Goal: Transaction & Acquisition: Purchase product/service

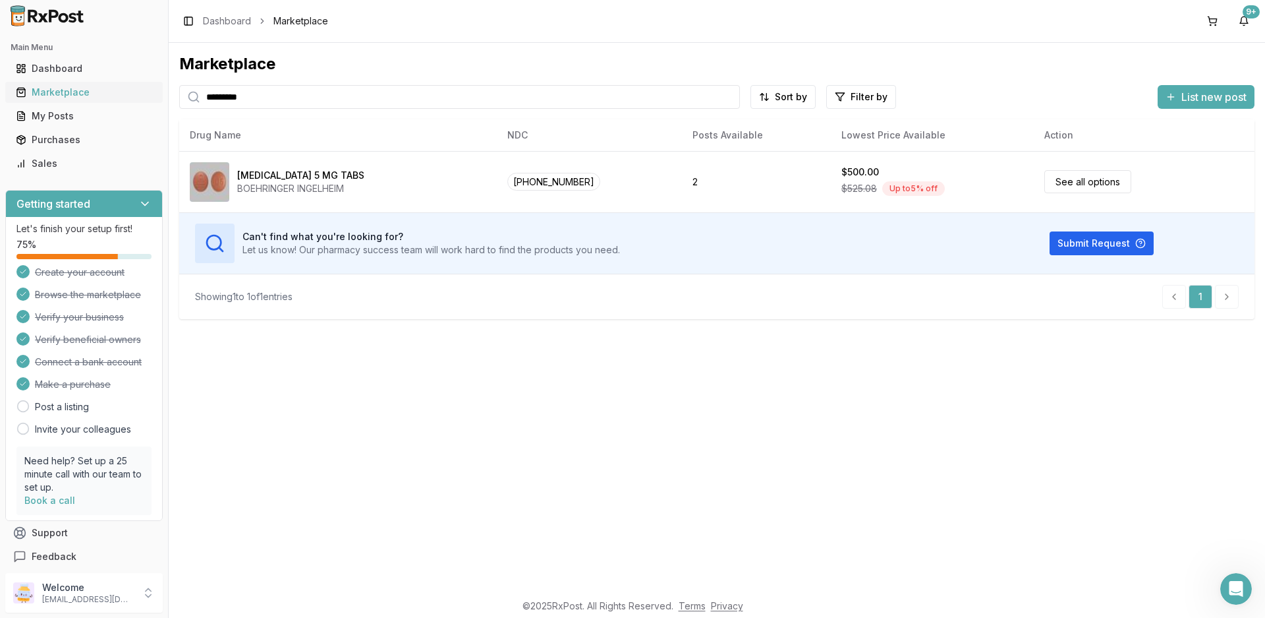
click at [65, 96] on div "Marketplace" at bounding box center [84, 92] width 136 height 13
click at [295, 94] on input "*********" at bounding box center [459, 97] width 561 height 24
drag, startPoint x: 303, startPoint y: 96, endPoint x: 141, endPoint y: 96, distance: 161.5
click at [141, 96] on div "Main Menu Dashboard Marketplace My Posts Purchases Sales Getting started Let's …" at bounding box center [632, 309] width 1265 height 618
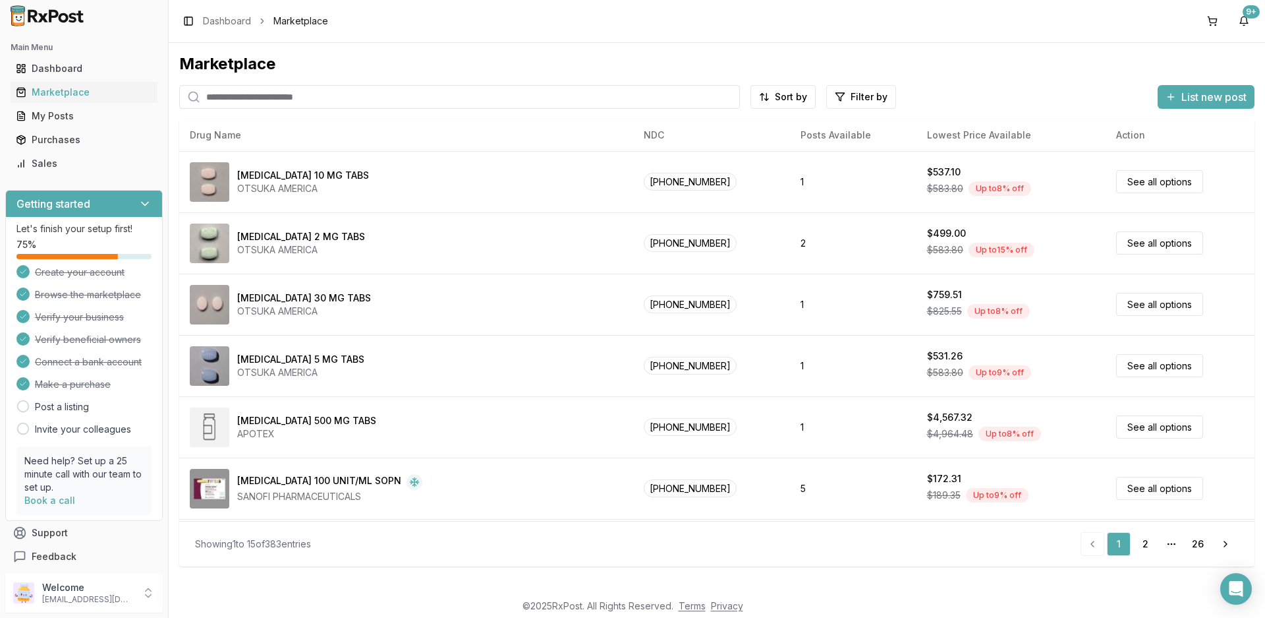
click at [364, 96] on input "search" at bounding box center [459, 97] width 561 height 24
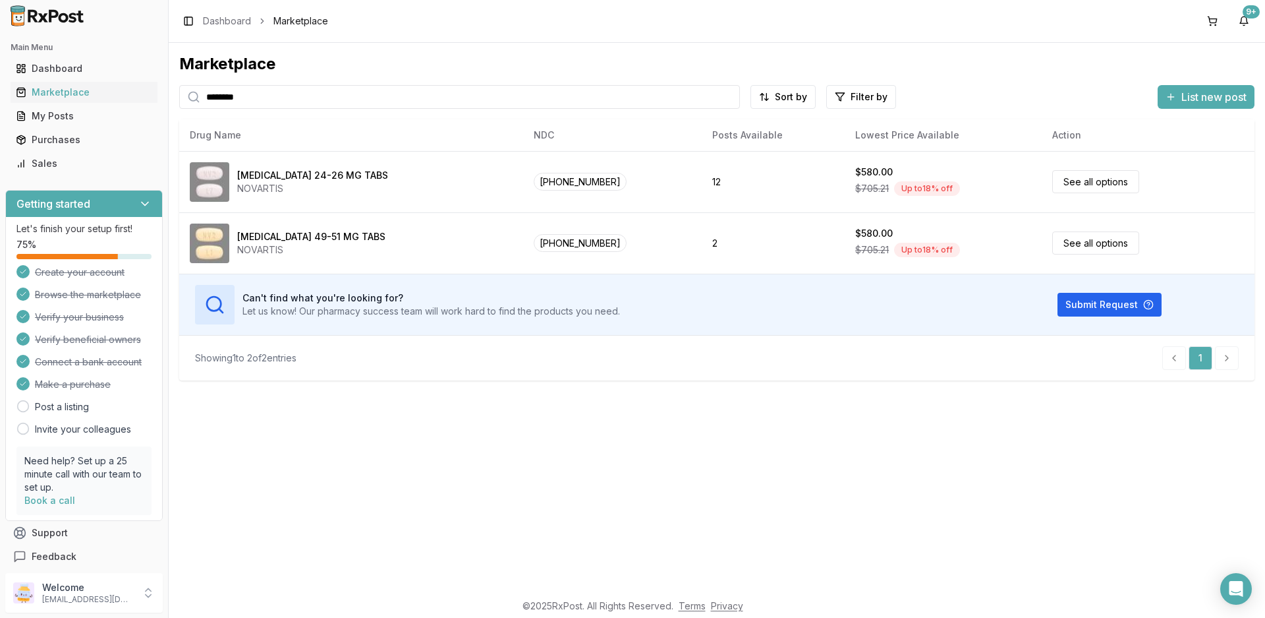
type input "********"
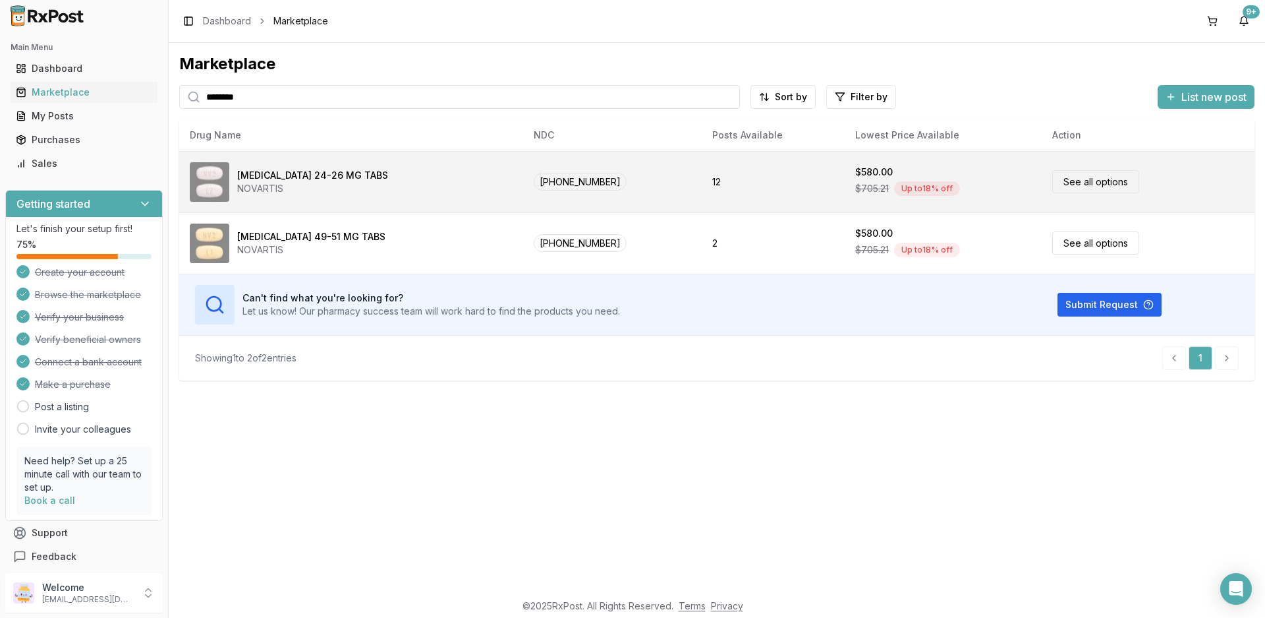
click at [313, 178] on div "[MEDICAL_DATA] 24-26 MG TABS" at bounding box center [312, 175] width 151 height 13
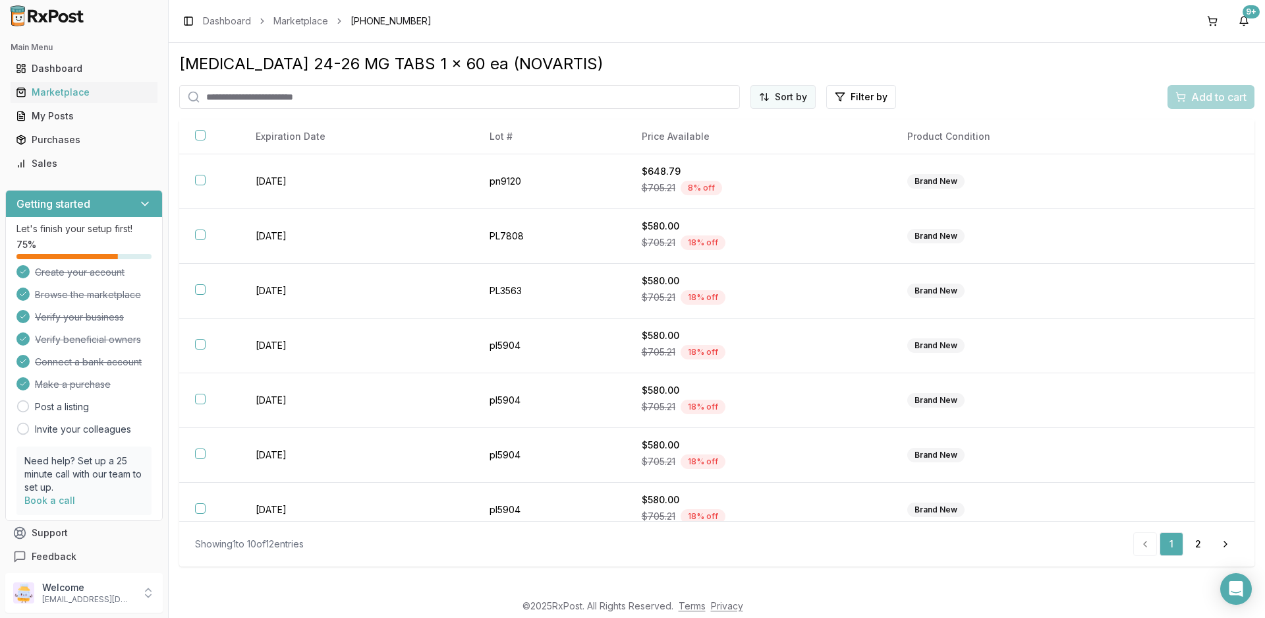
click at [798, 107] on body "Main Menu Dashboard Marketplace My Posts Purchases Sales Getting started Let's …" at bounding box center [632, 309] width 1265 height 618
click at [748, 144] on div "Price (Low to High)" at bounding box center [749, 146] width 125 height 21
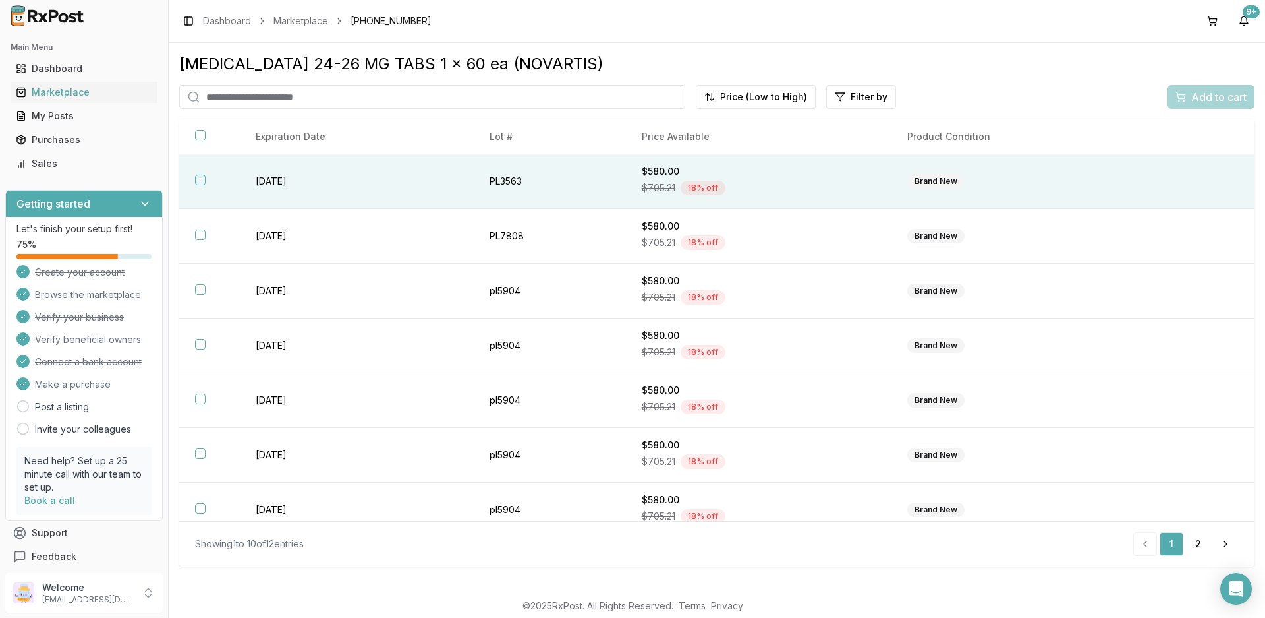
click at [198, 179] on button "button" at bounding box center [200, 180] width 11 height 11
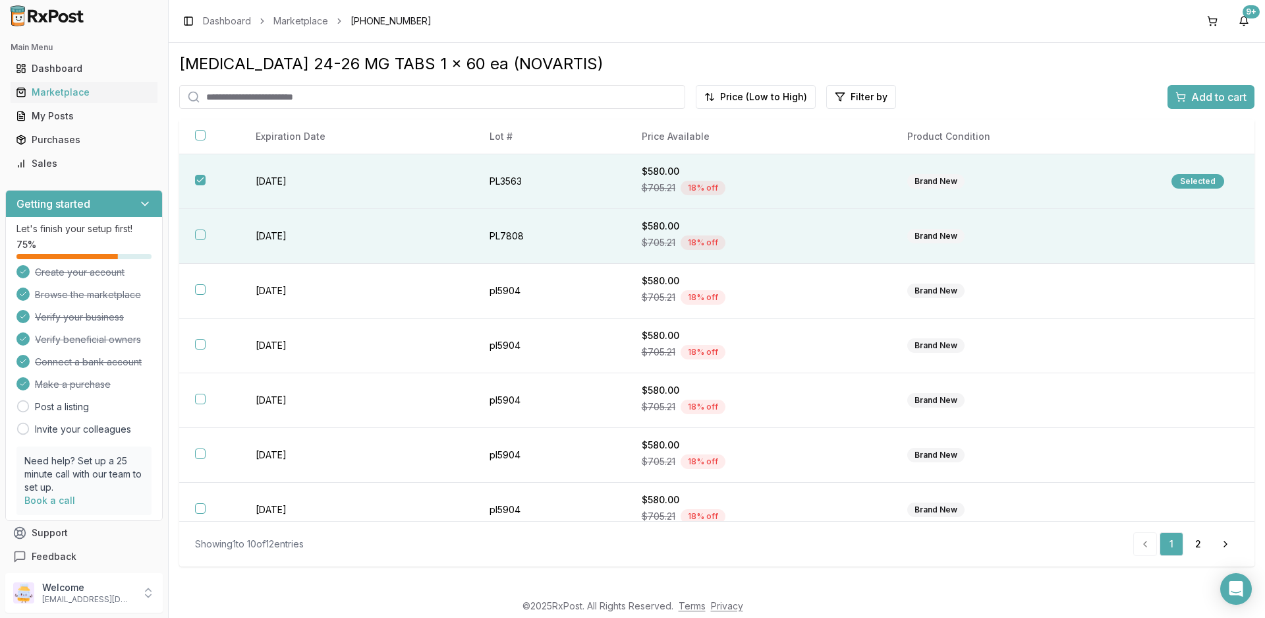
click at [202, 227] on th at bounding box center [209, 236] width 61 height 55
click at [1211, 98] on span "Add to cart" at bounding box center [1219, 97] width 55 height 16
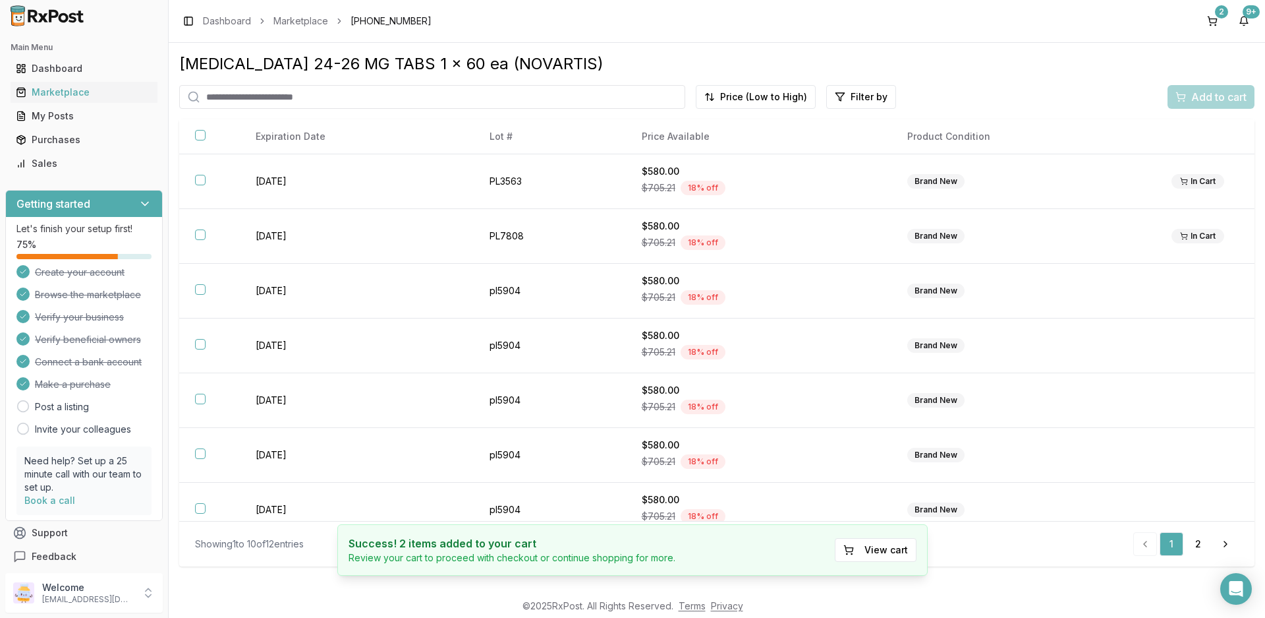
click at [324, 97] on input "search" at bounding box center [432, 97] width 506 height 24
click at [320, 100] on input "********" at bounding box center [432, 97] width 506 height 24
type input "********"
click at [57, 92] on div "Marketplace" at bounding box center [84, 92] width 136 height 13
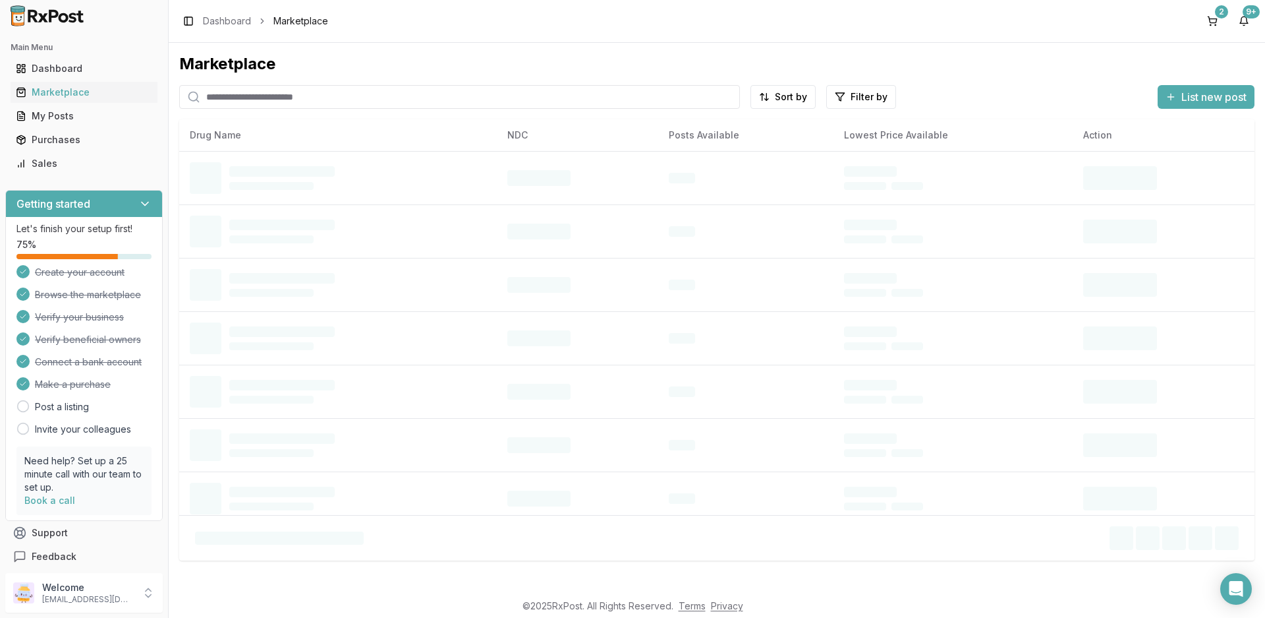
click at [303, 98] on input "search" at bounding box center [459, 97] width 561 height 24
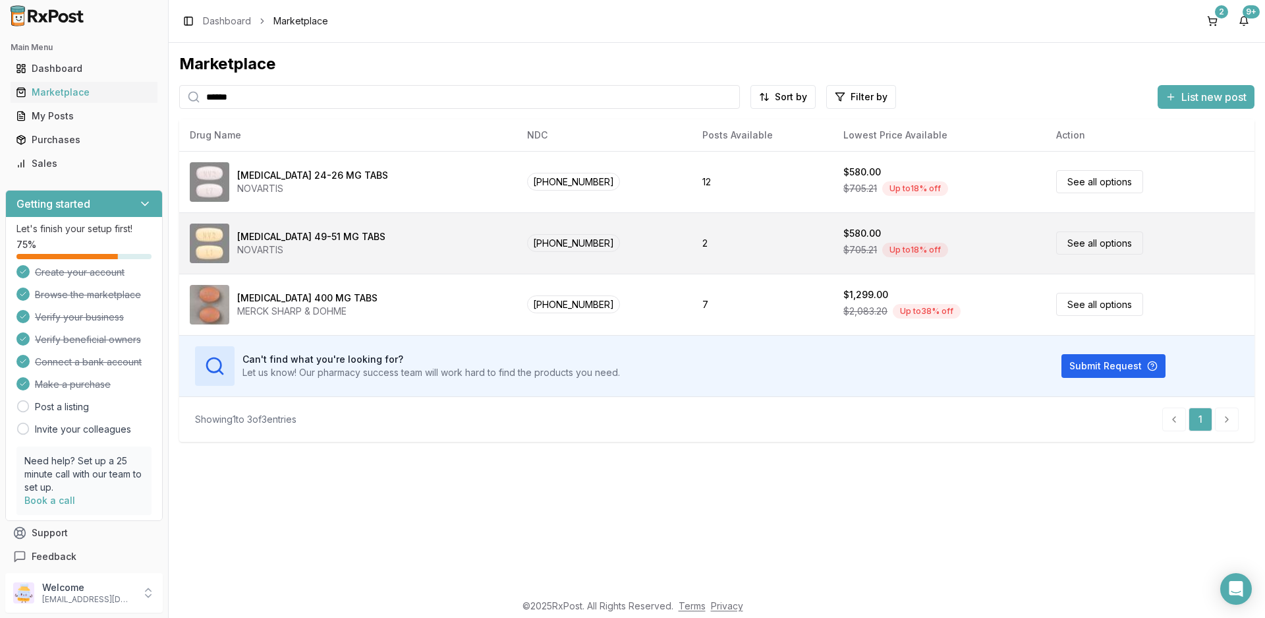
type input "******"
click at [327, 234] on div "[MEDICAL_DATA] 49-51 MG TABS" at bounding box center [311, 236] width 148 height 13
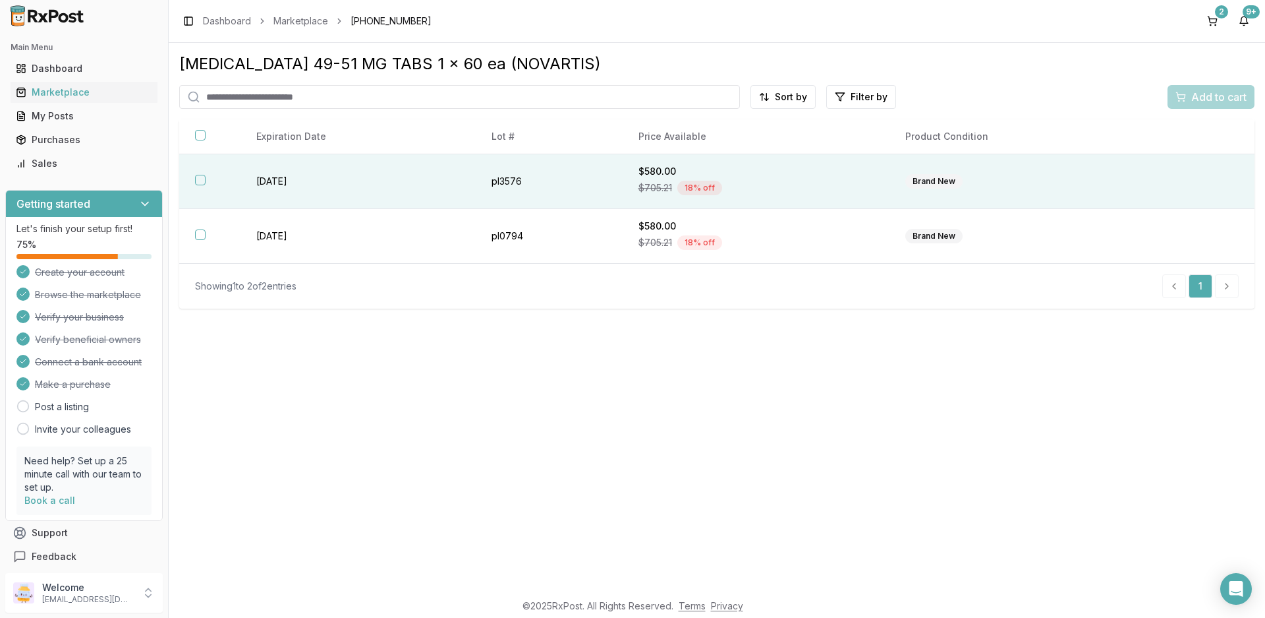
click at [206, 179] on th at bounding box center [209, 181] width 61 height 55
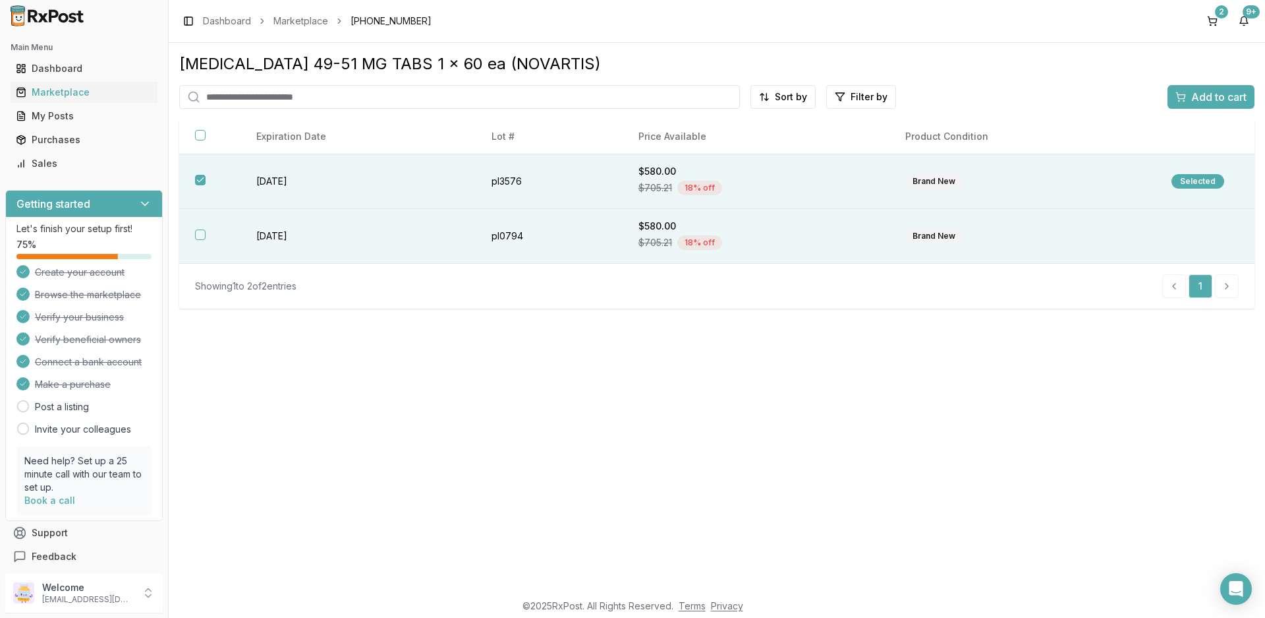
click at [202, 237] on button "button" at bounding box center [200, 234] width 11 height 11
click at [1215, 96] on span "Add to cart" at bounding box center [1219, 97] width 55 height 16
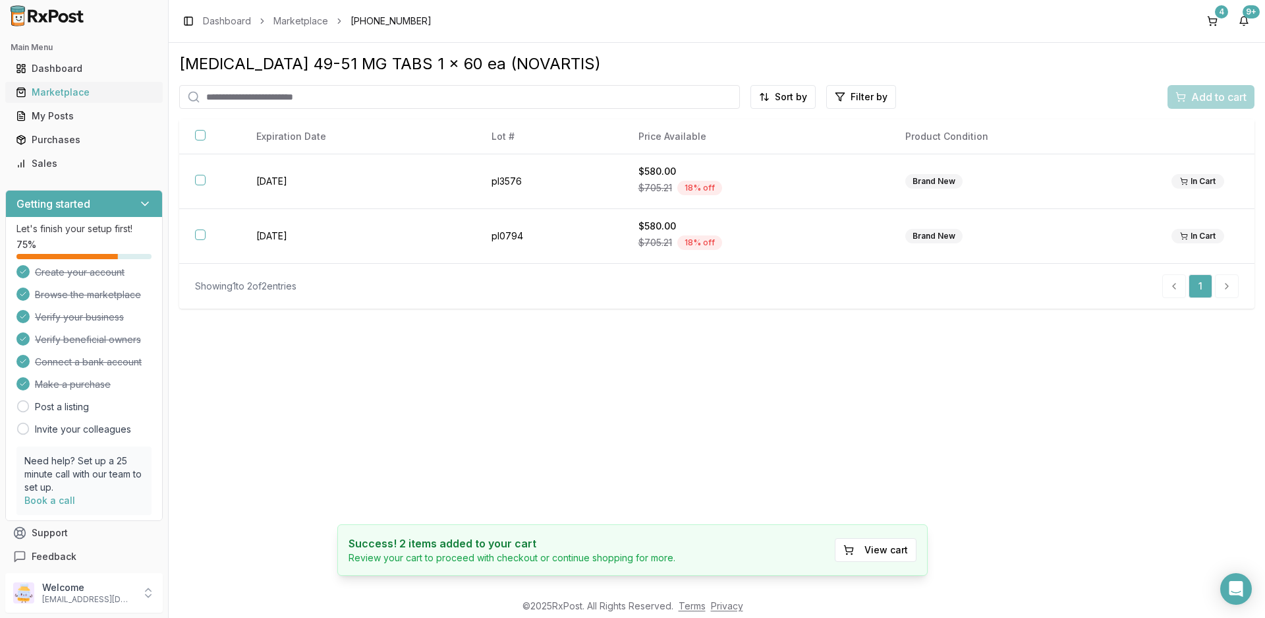
click at [47, 93] on div "Marketplace" at bounding box center [84, 92] width 136 height 13
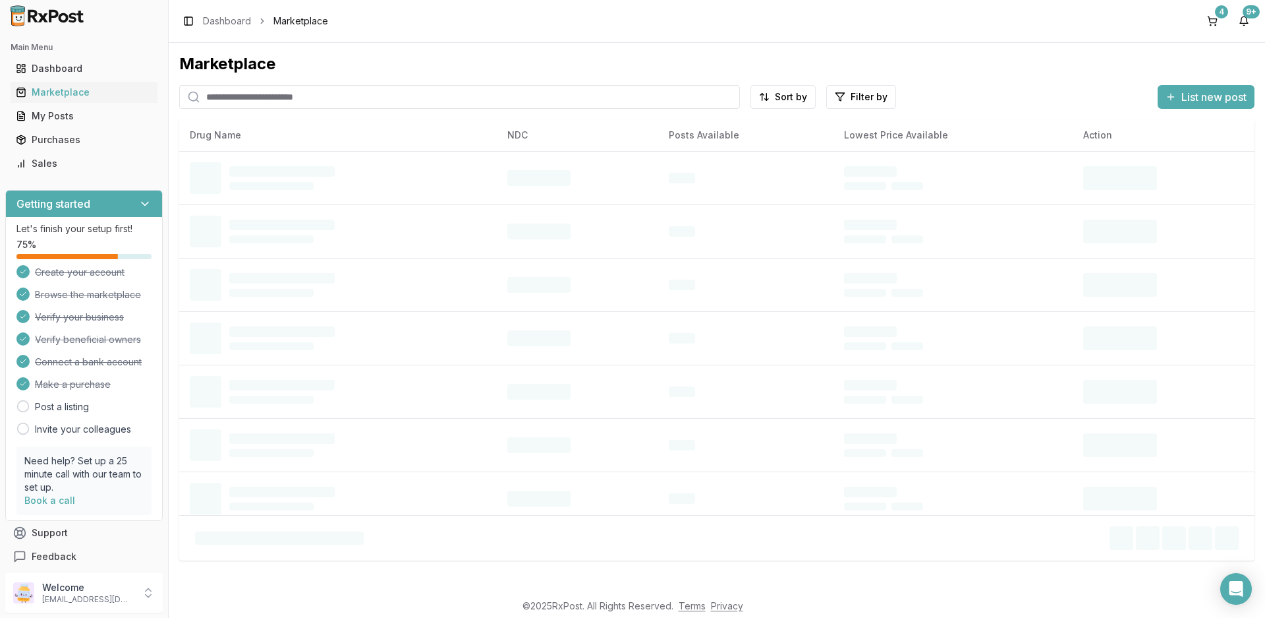
click at [274, 99] on input "search" at bounding box center [459, 97] width 561 height 24
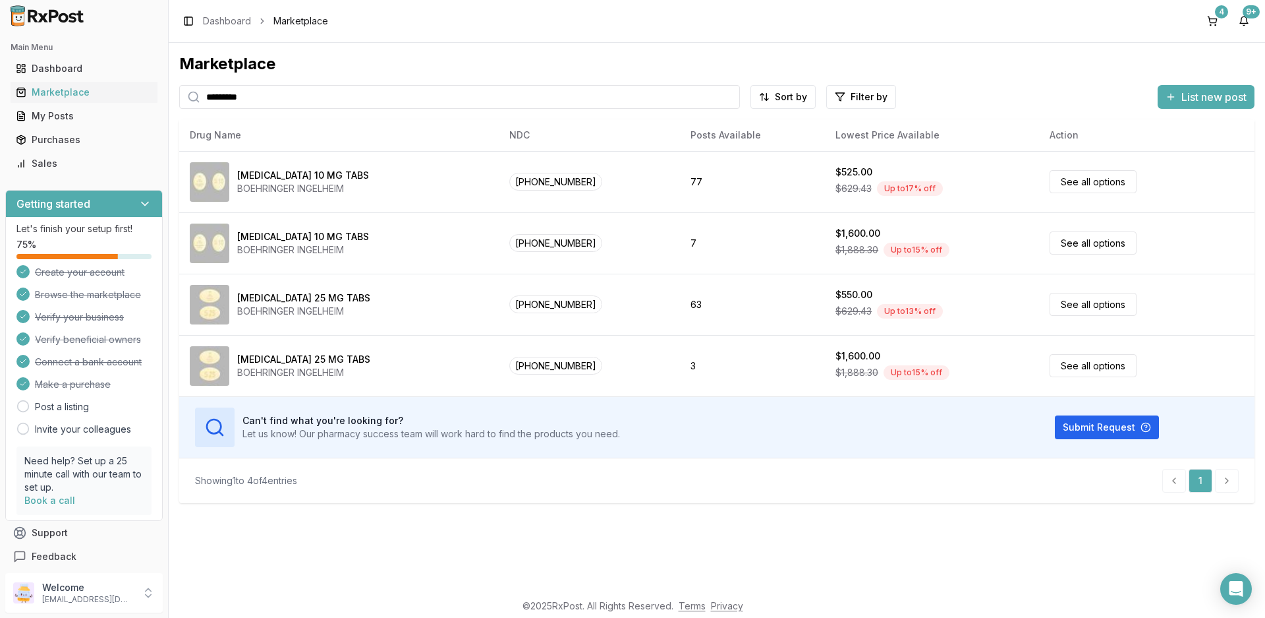
type input "*********"
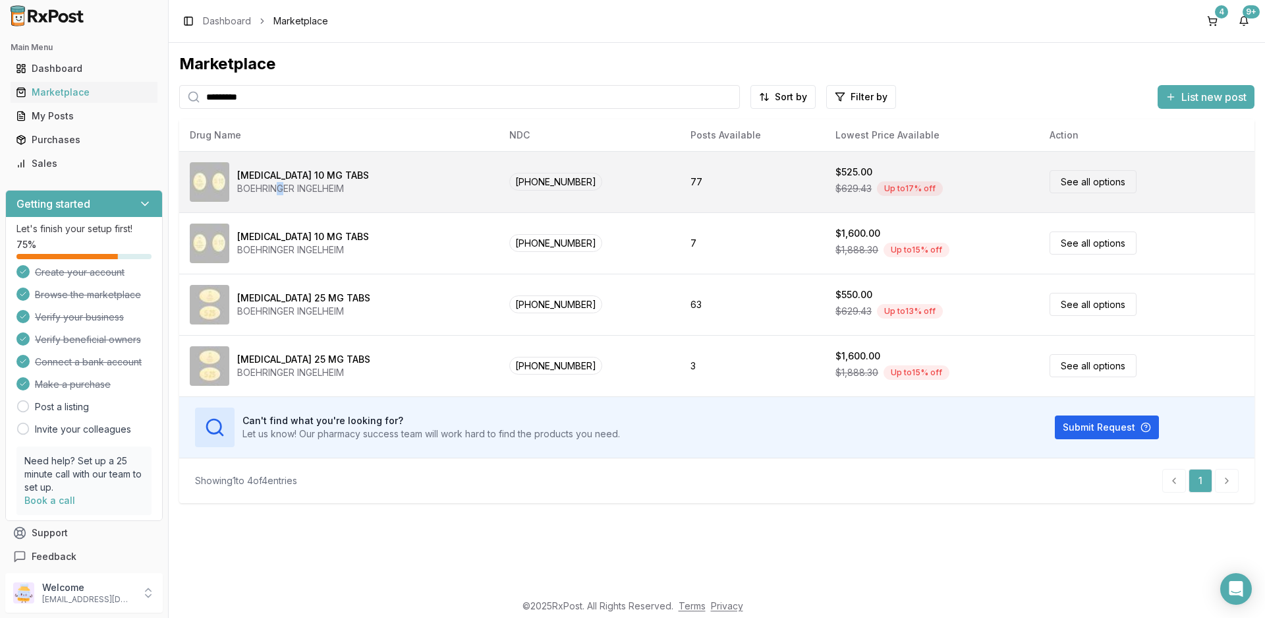
click at [281, 182] on div "BOEHRINGER INGELHEIM" at bounding box center [303, 188] width 132 height 13
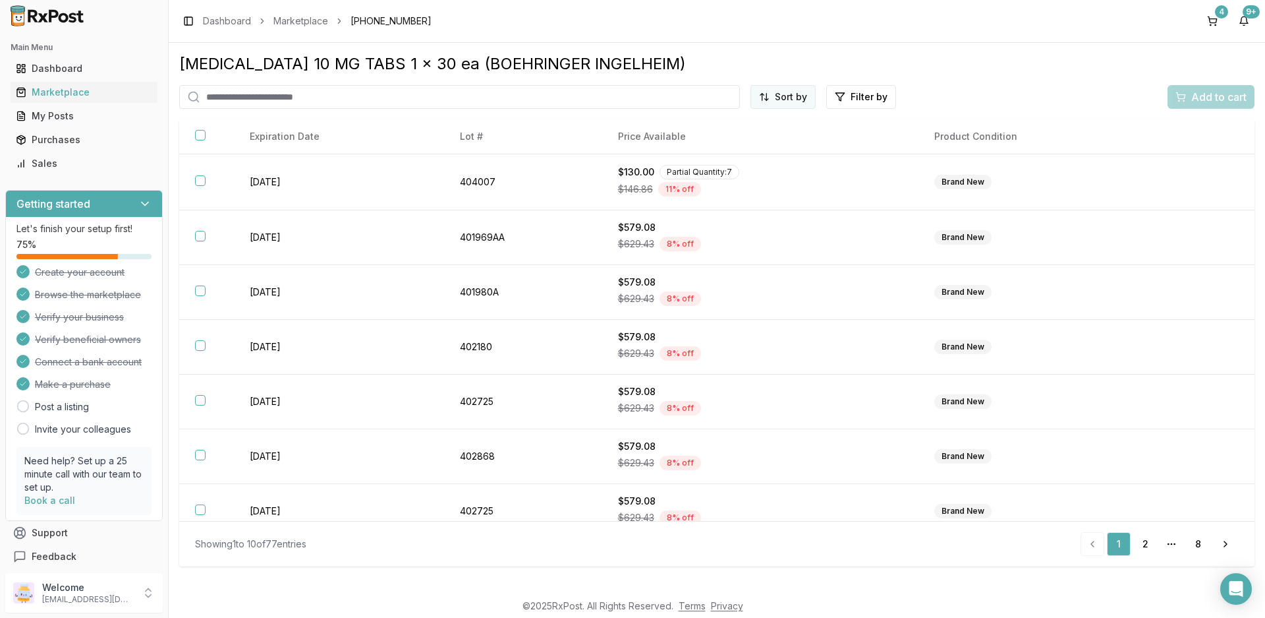
click at [792, 93] on html "Main Menu Dashboard Marketplace My Posts Purchases Sales Getting started Let's …" at bounding box center [632, 309] width 1265 height 618
click at [741, 148] on div "Price (Low to High)" at bounding box center [749, 146] width 125 height 21
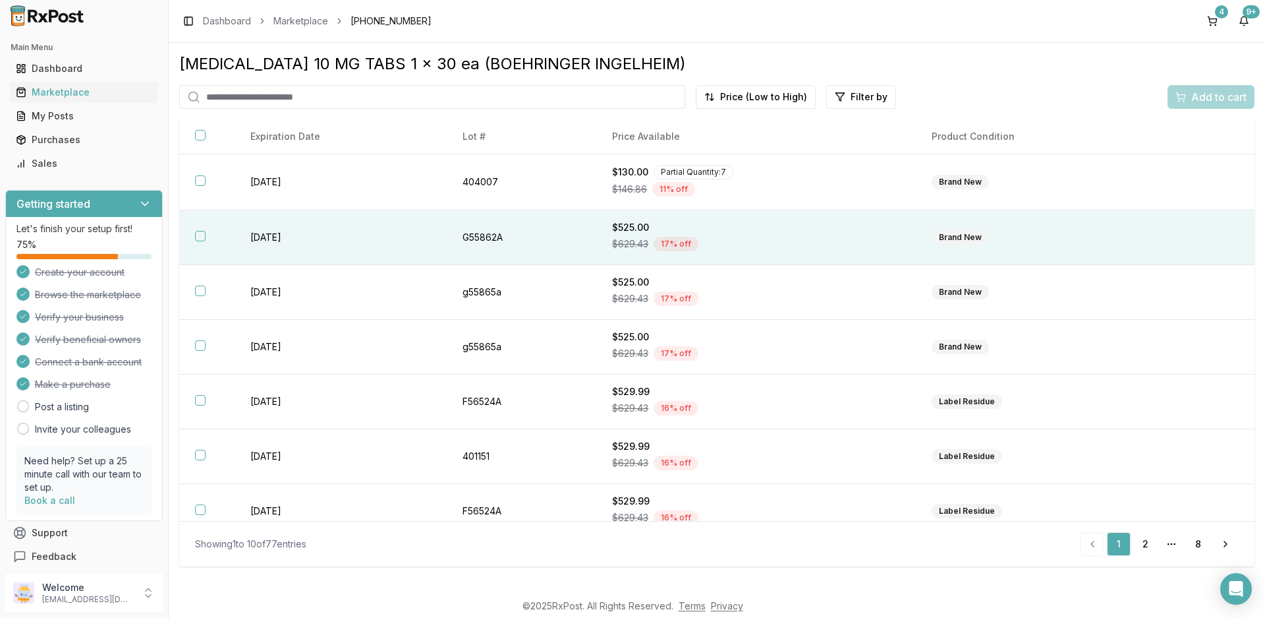
click at [219, 235] on th at bounding box center [206, 237] width 55 height 55
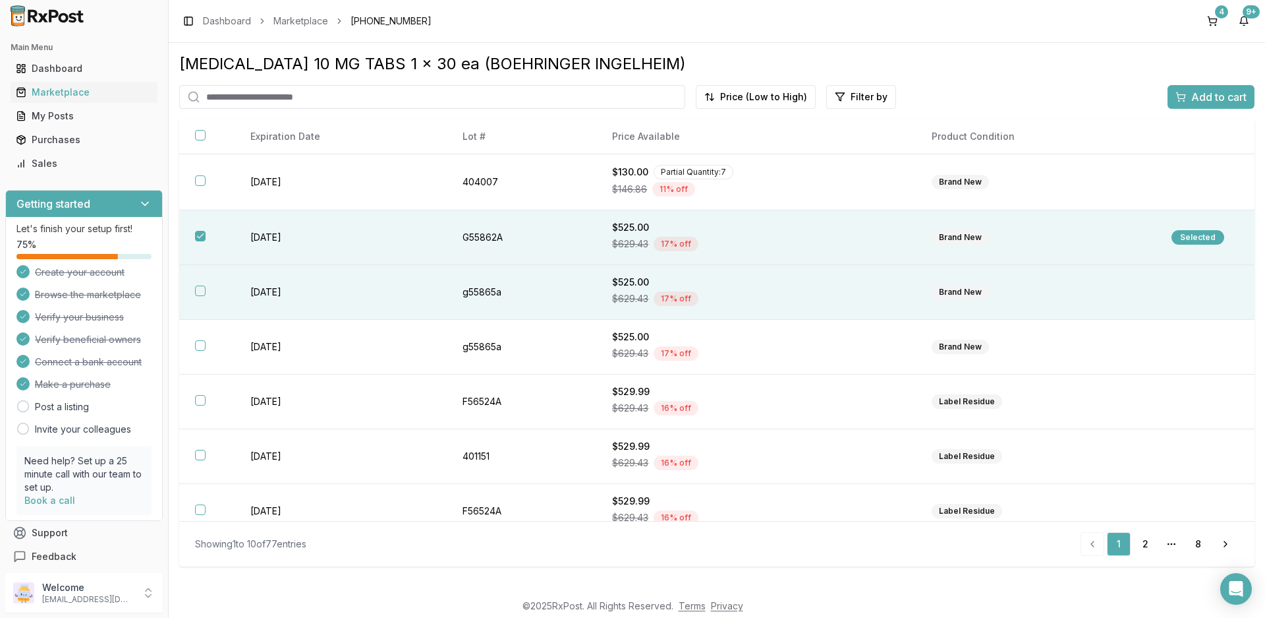
click at [218, 284] on th at bounding box center [206, 292] width 55 height 55
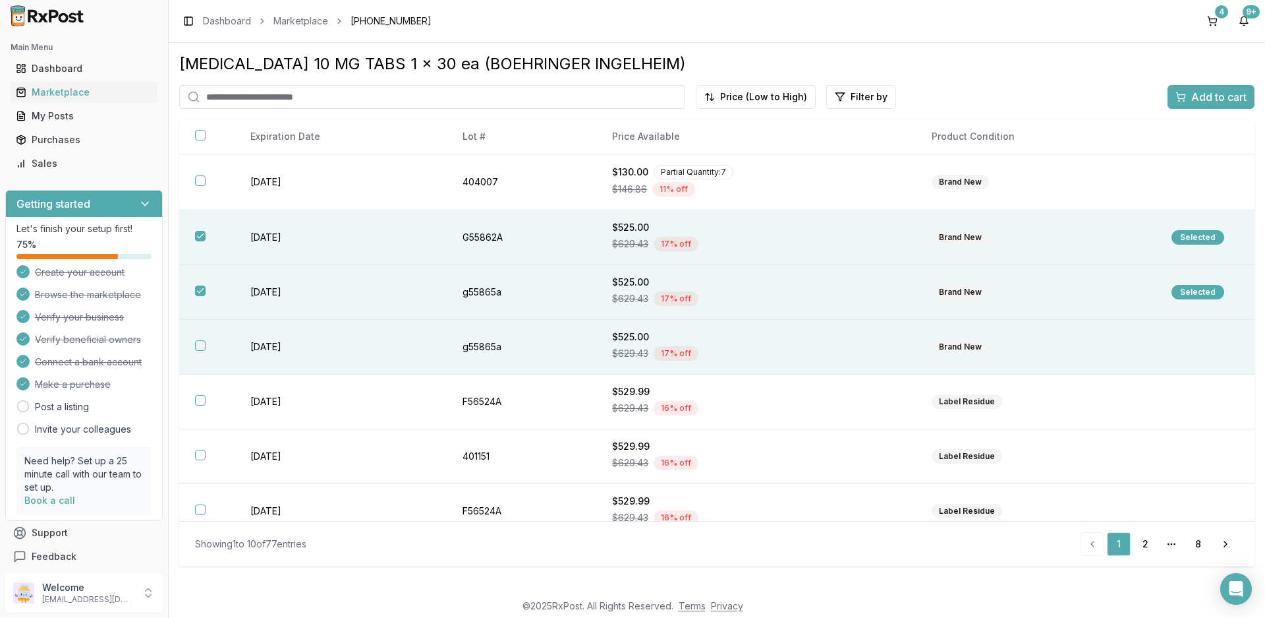
click at [221, 339] on th at bounding box center [206, 347] width 55 height 55
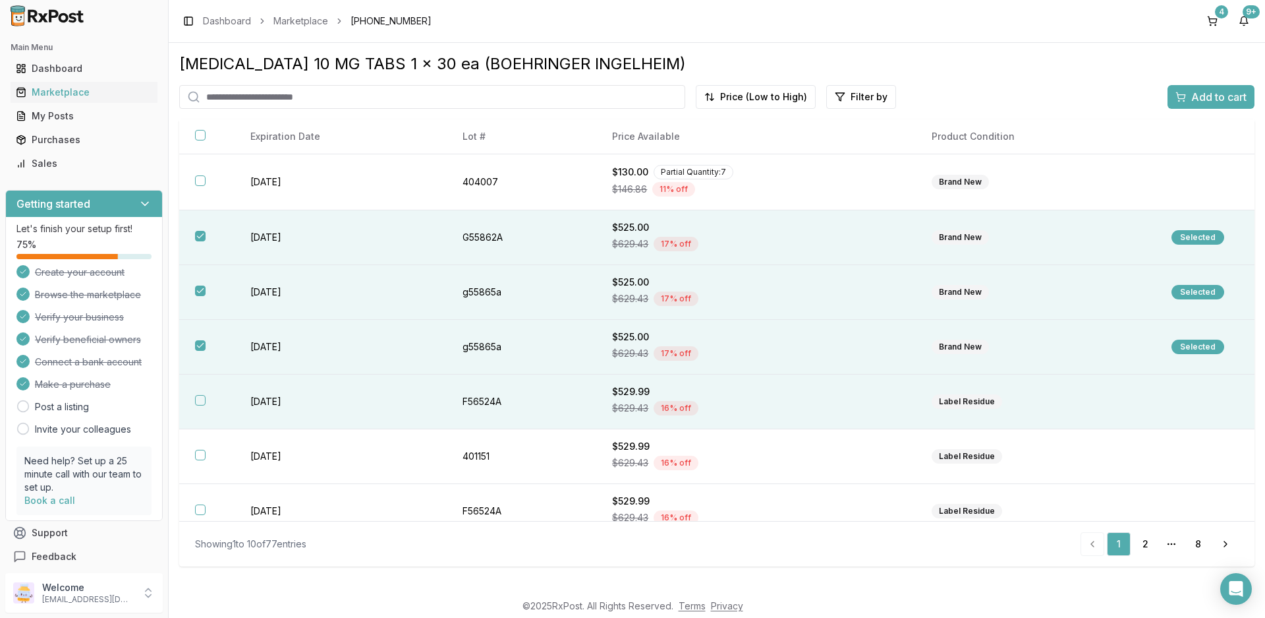
click at [216, 407] on th at bounding box center [206, 401] width 55 height 55
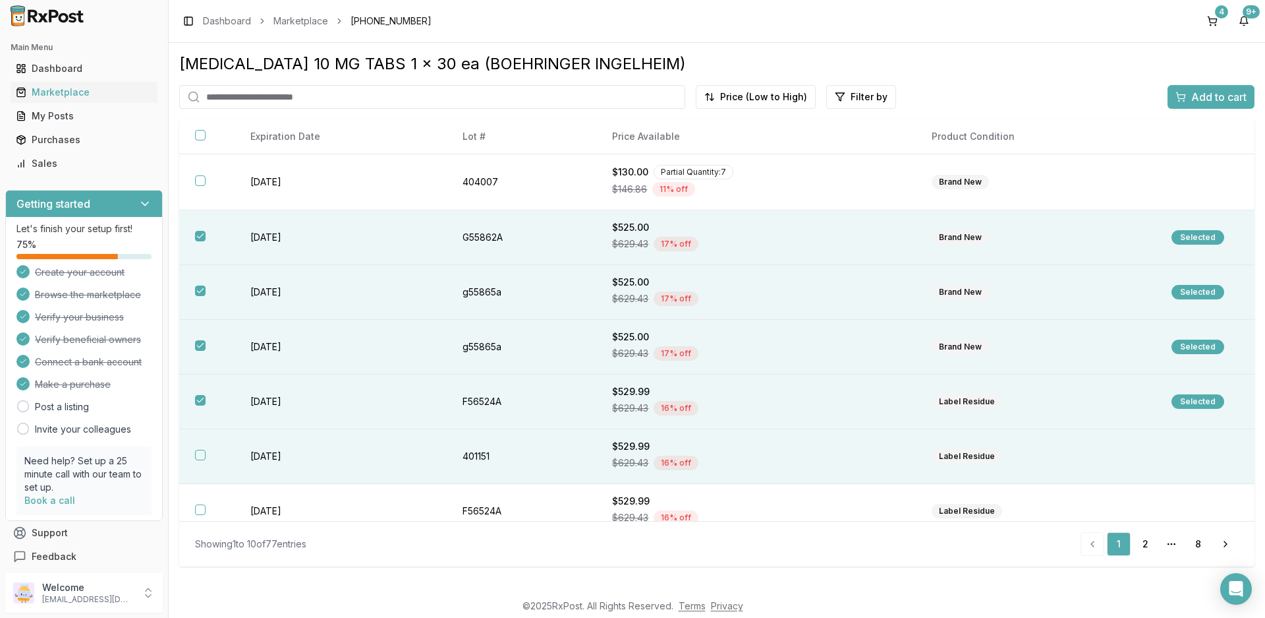
click at [204, 452] on button "button" at bounding box center [200, 455] width 11 height 11
click at [1207, 104] on span "Add to cart" at bounding box center [1219, 97] width 55 height 16
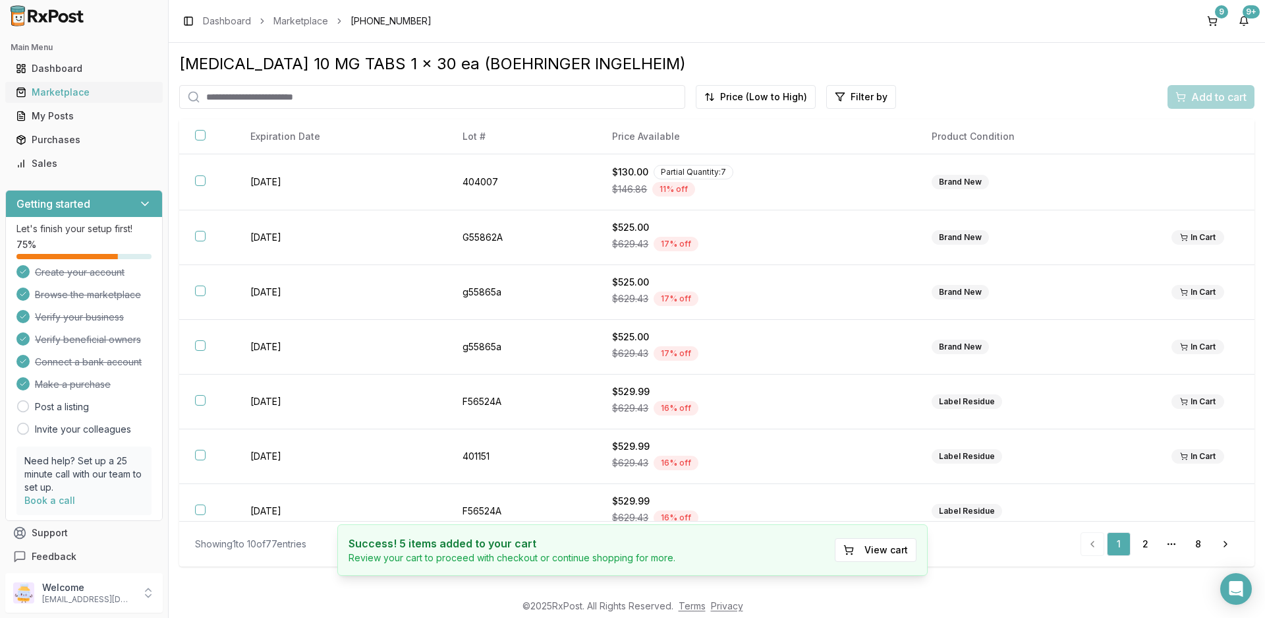
click at [62, 94] on div "Marketplace" at bounding box center [84, 92] width 136 height 13
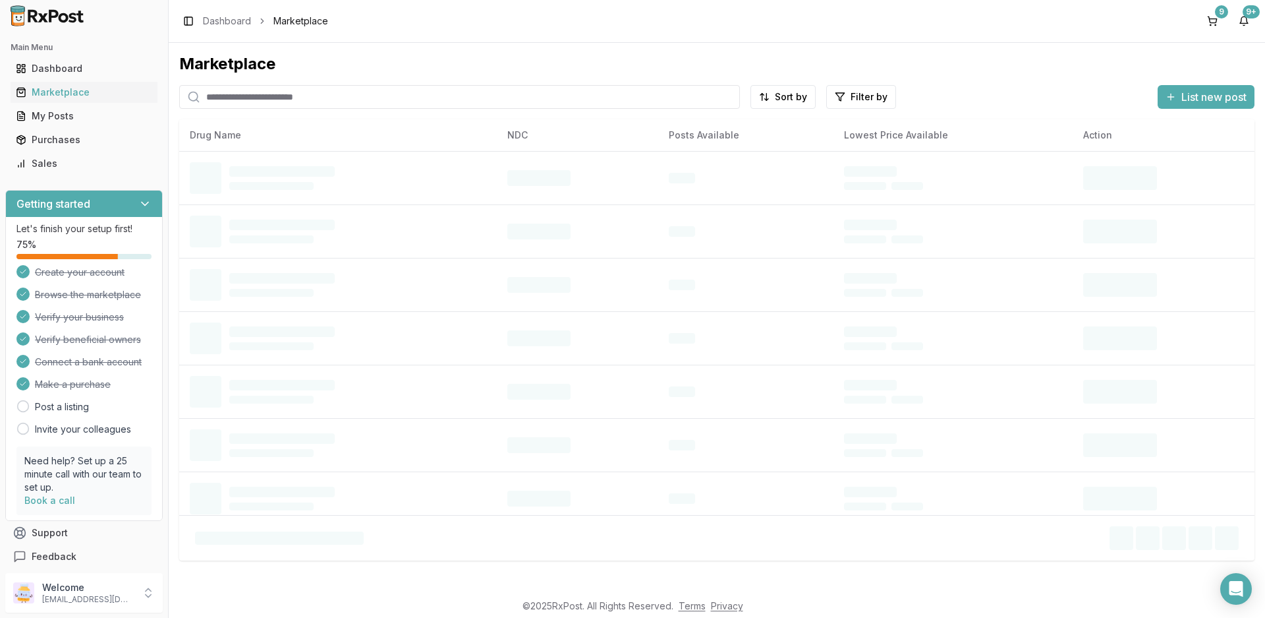
click at [272, 102] on input "search" at bounding box center [459, 97] width 561 height 24
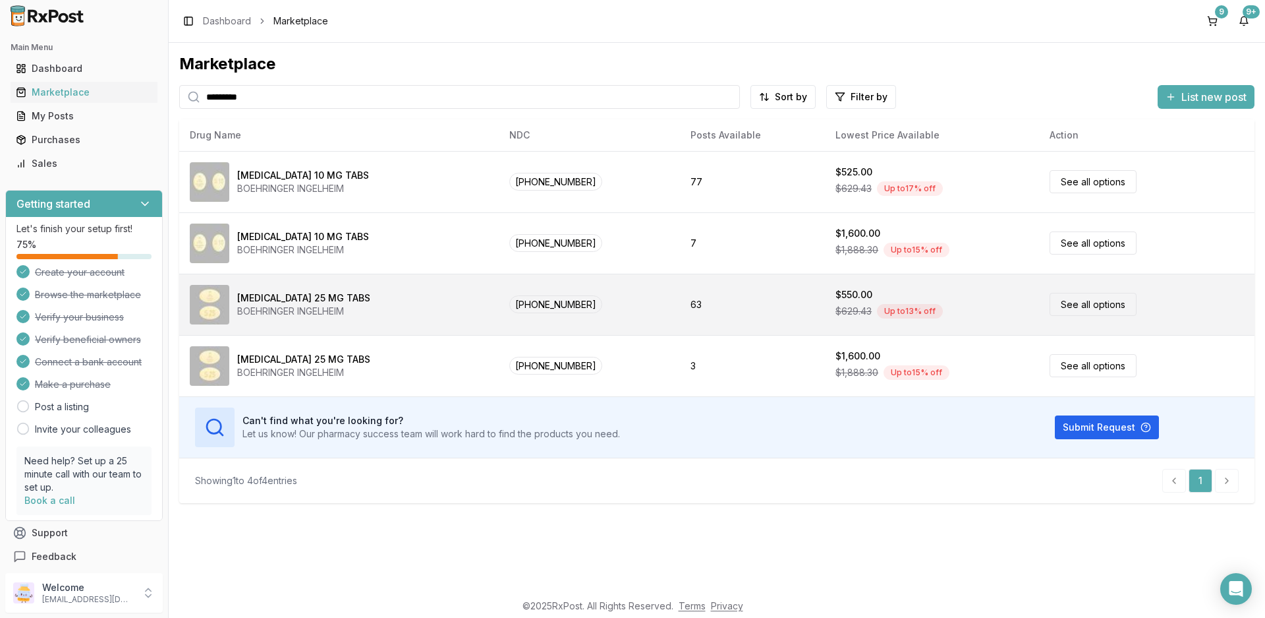
type input "*********"
click at [301, 316] on div "BOEHRINGER INGELHEIM" at bounding box center [303, 311] width 133 height 13
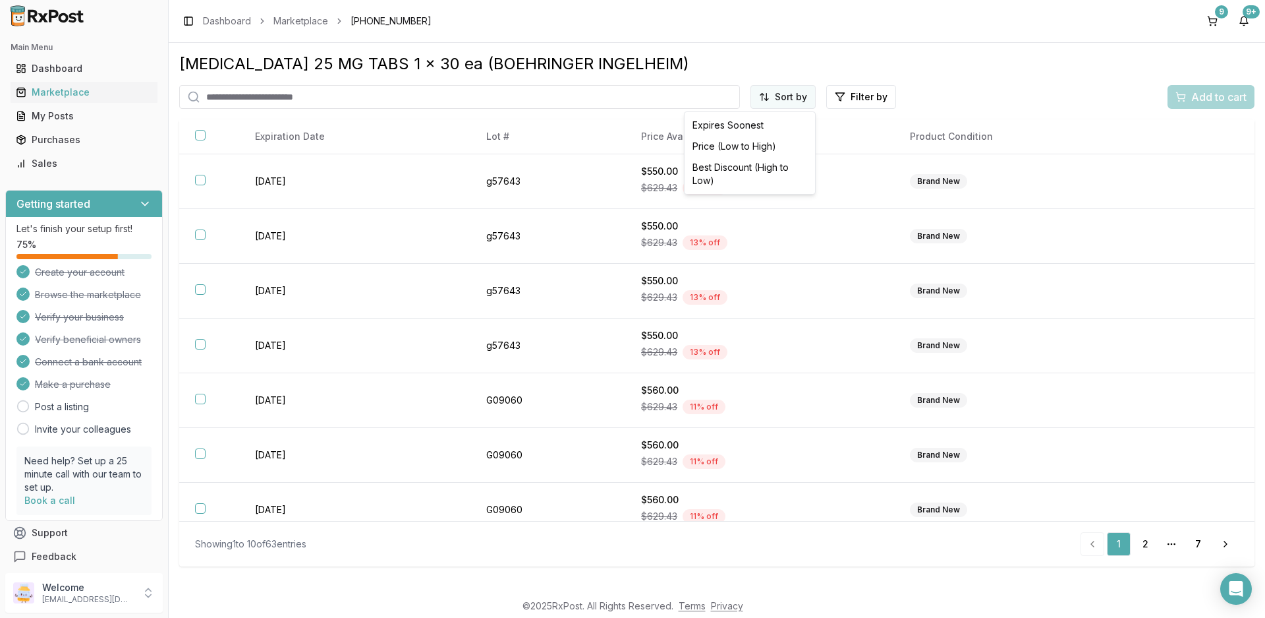
click at [794, 103] on html "Main Menu Dashboard Marketplace My Posts Purchases Sales Getting started Let's …" at bounding box center [632, 309] width 1265 height 618
click at [765, 144] on div "Price (Low to High)" at bounding box center [749, 146] width 125 height 21
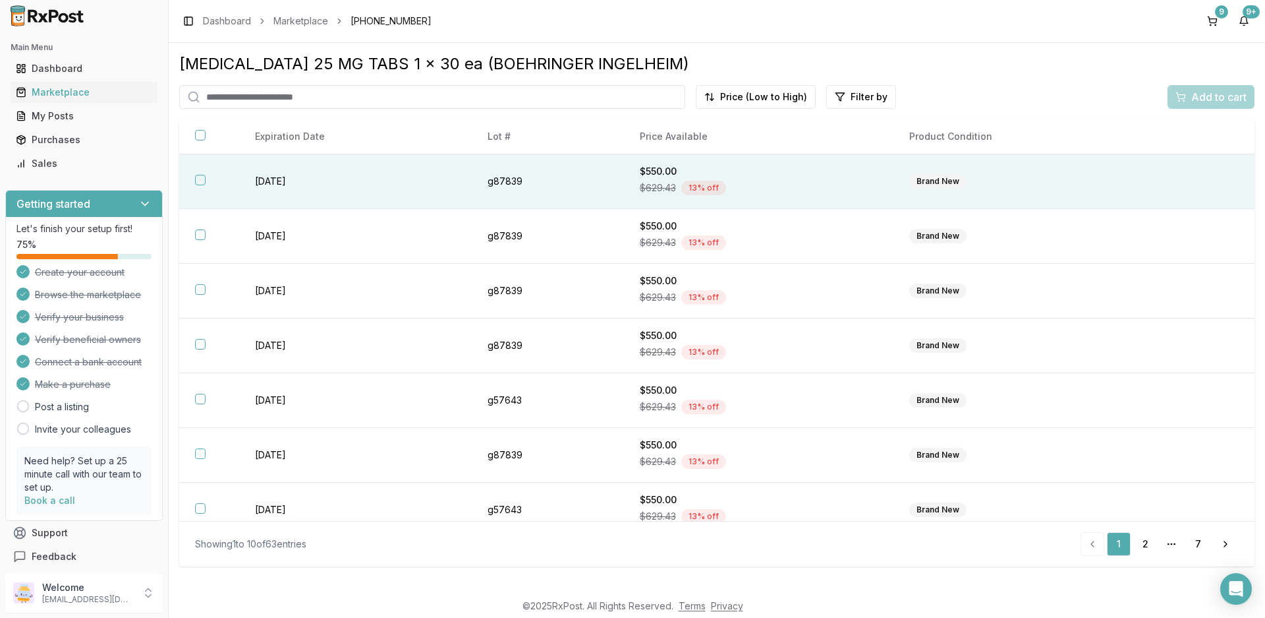
click at [209, 179] on th at bounding box center [209, 181] width 60 height 55
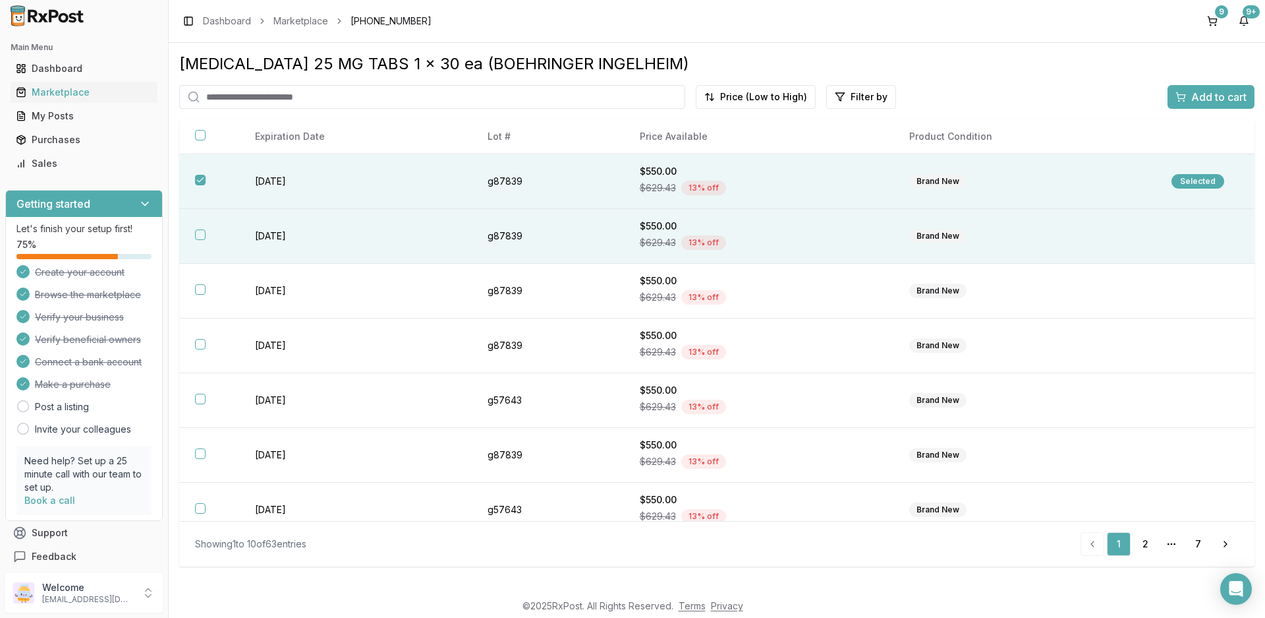
click at [202, 242] on th at bounding box center [209, 236] width 60 height 55
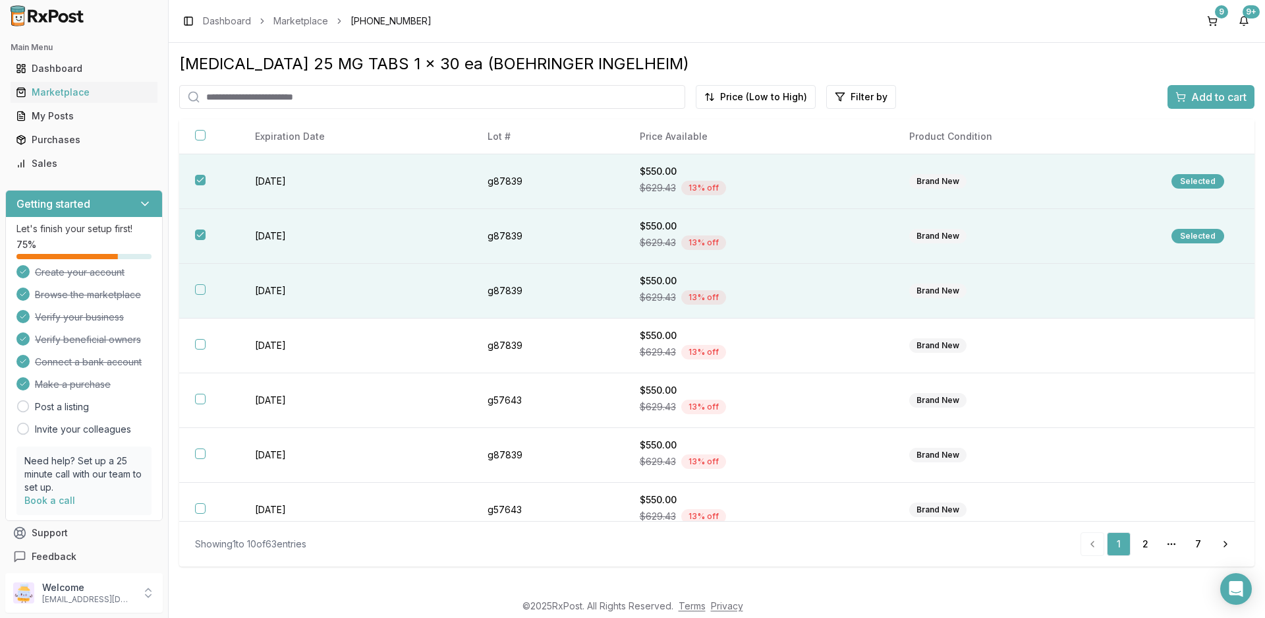
click at [204, 295] on th at bounding box center [209, 291] width 60 height 55
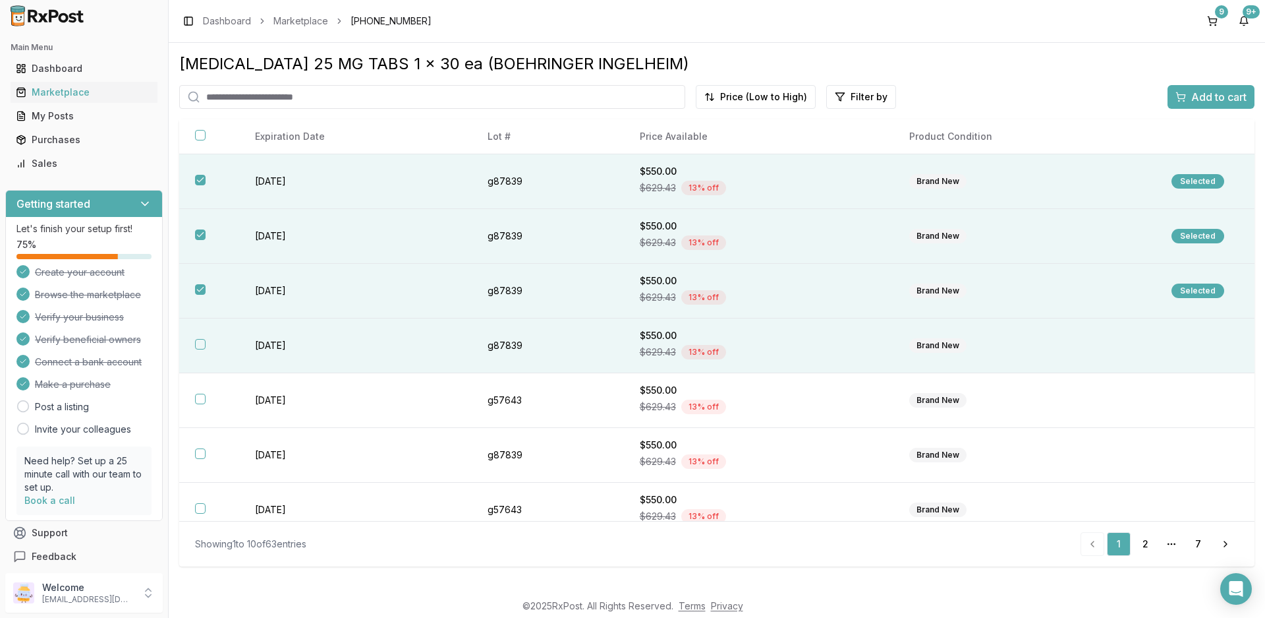
click at [256, 344] on td "[DATE]" at bounding box center [355, 345] width 232 height 55
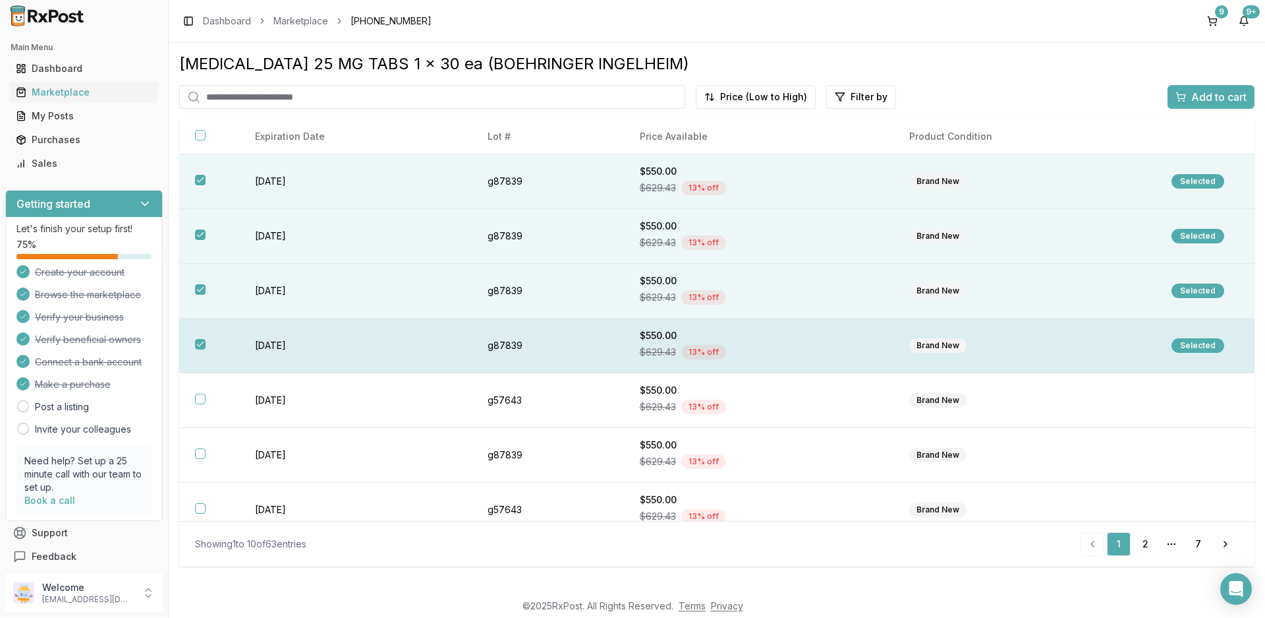
click at [202, 345] on button "button" at bounding box center [200, 344] width 11 height 11
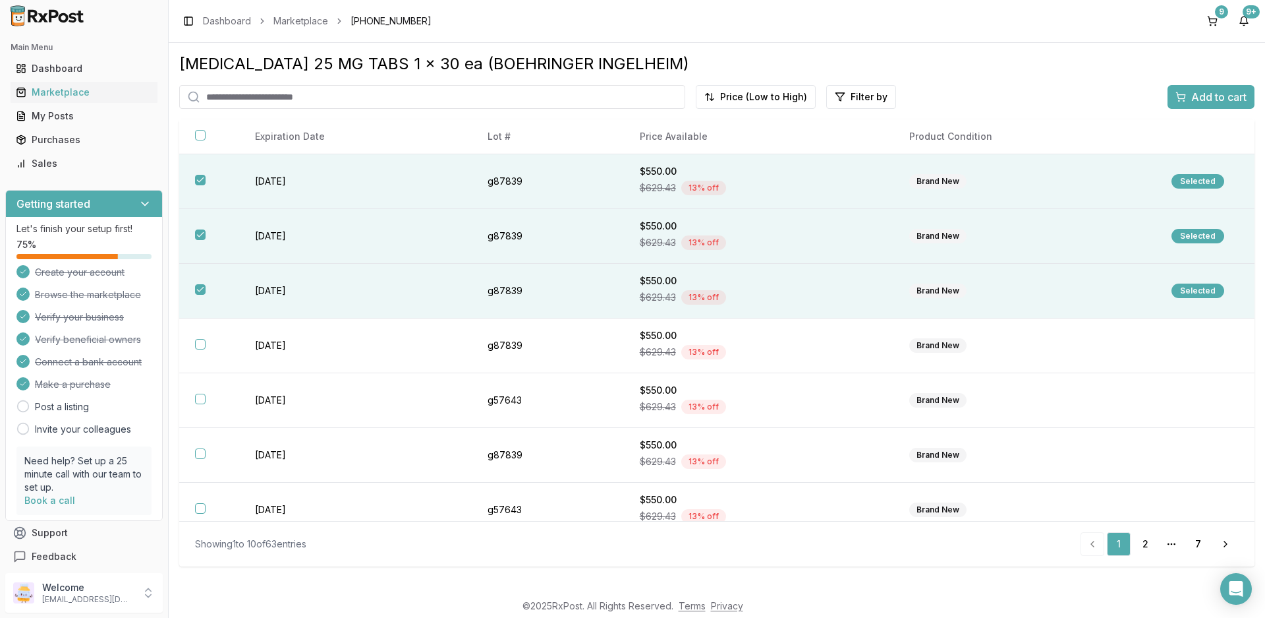
click at [1224, 100] on span "Add to cart" at bounding box center [1219, 97] width 55 height 16
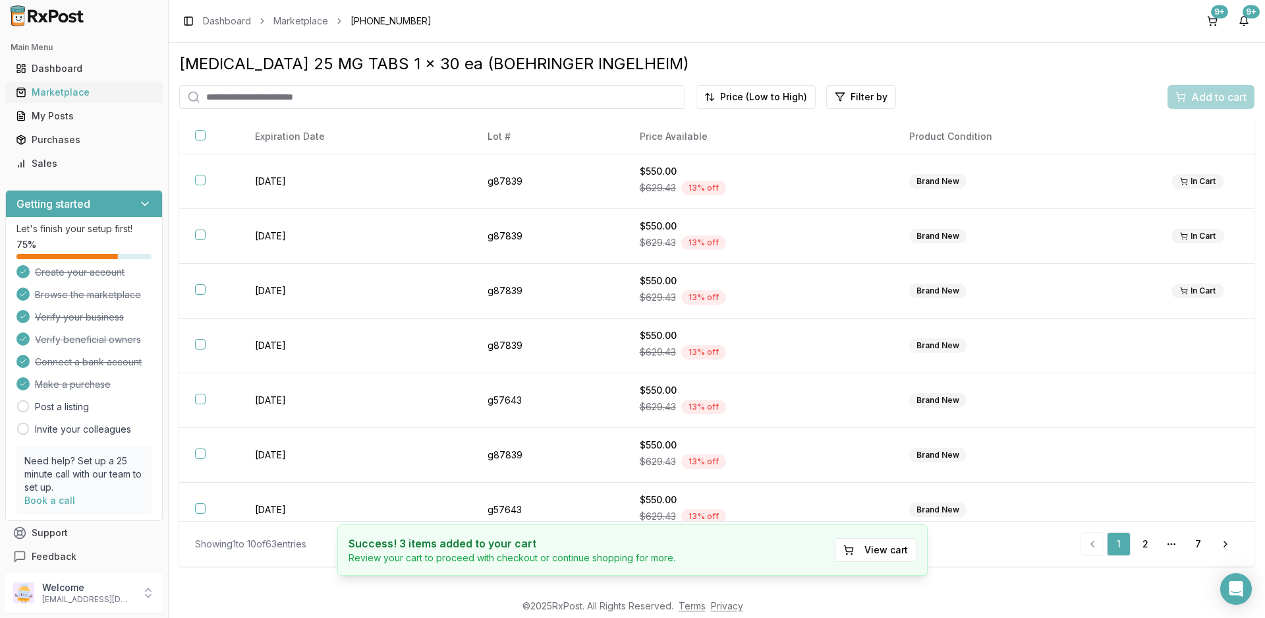
click at [63, 98] on div "Marketplace" at bounding box center [84, 92] width 136 height 13
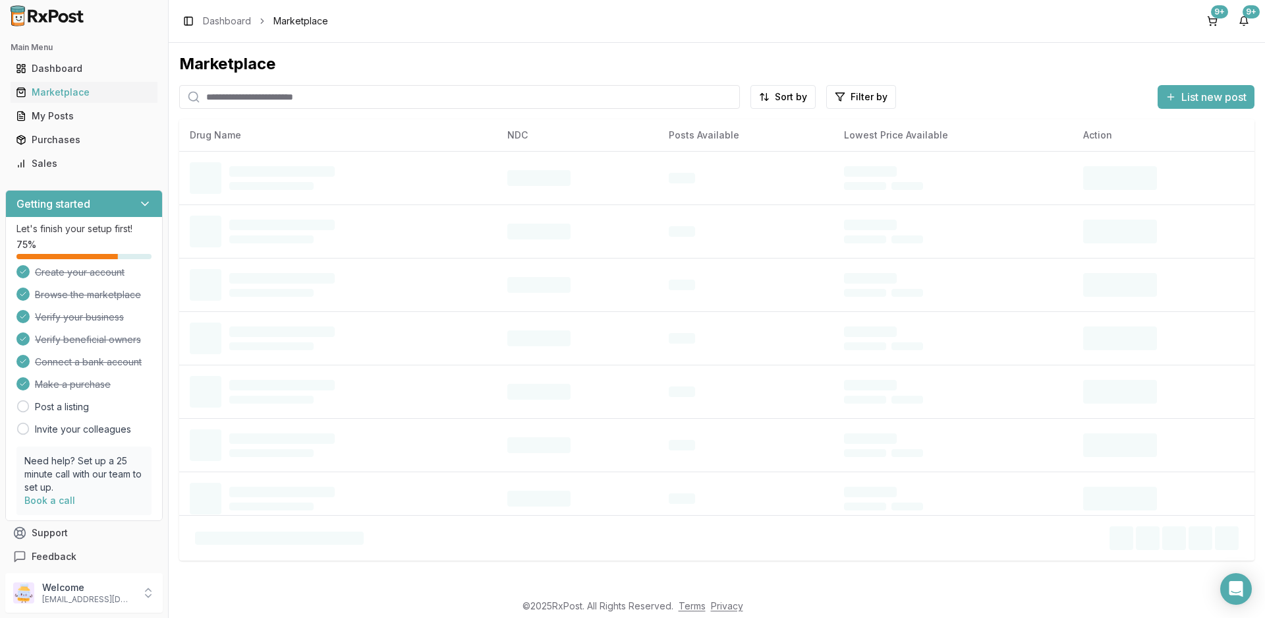
click at [274, 103] on input "search" at bounding box center [459, 97] width 561 height 24
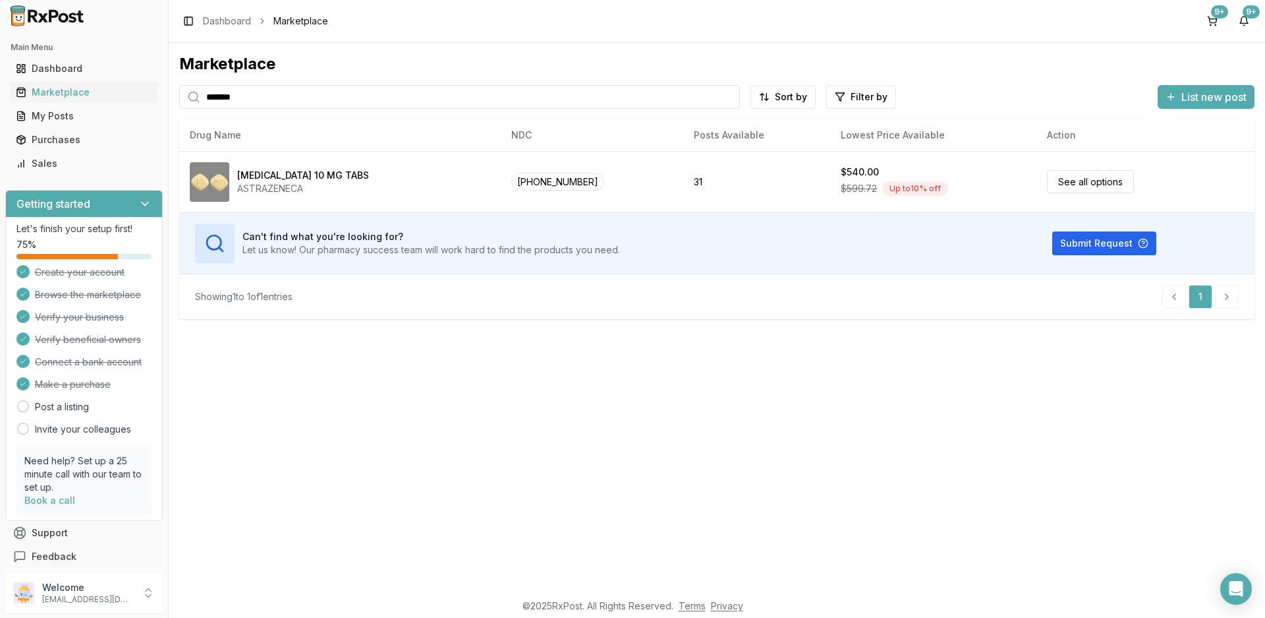
type input "*******"
click at [1213, 18] on button "9+" at bounding box center [1212, 21] width 21 height 21
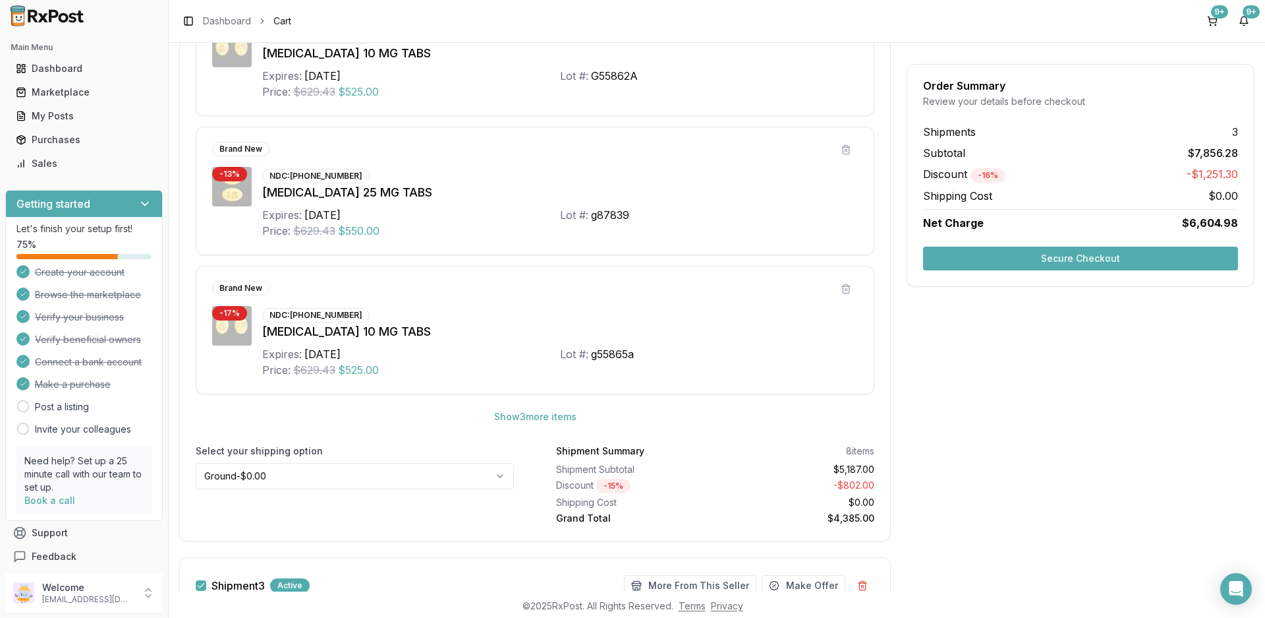
scroll to position [1186, 0]
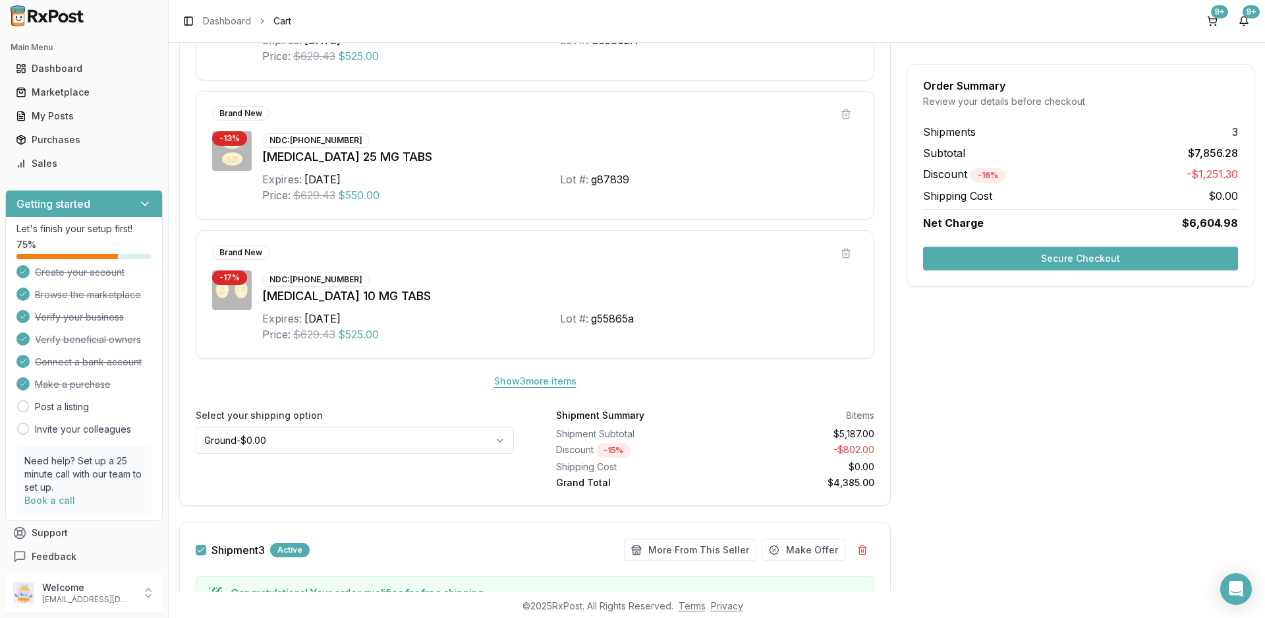
click at [546, 386] on button "Show 3 more item s" at bounding box center [535, 381] width 103 height 24
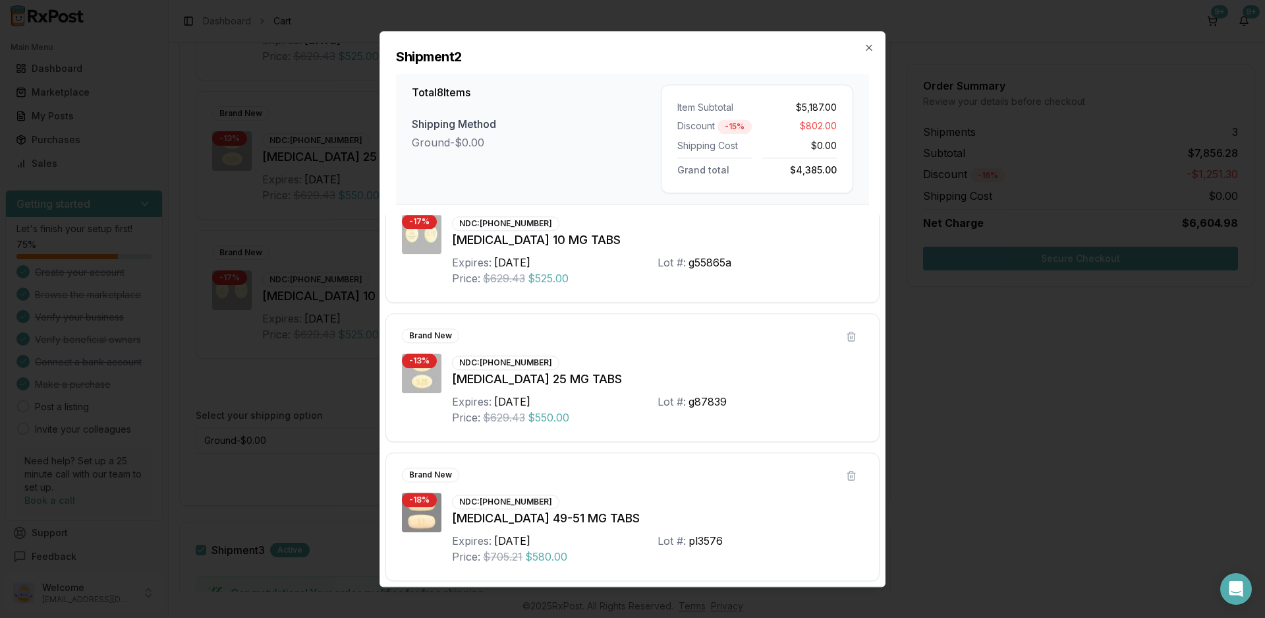
scroll to position [741, 0]
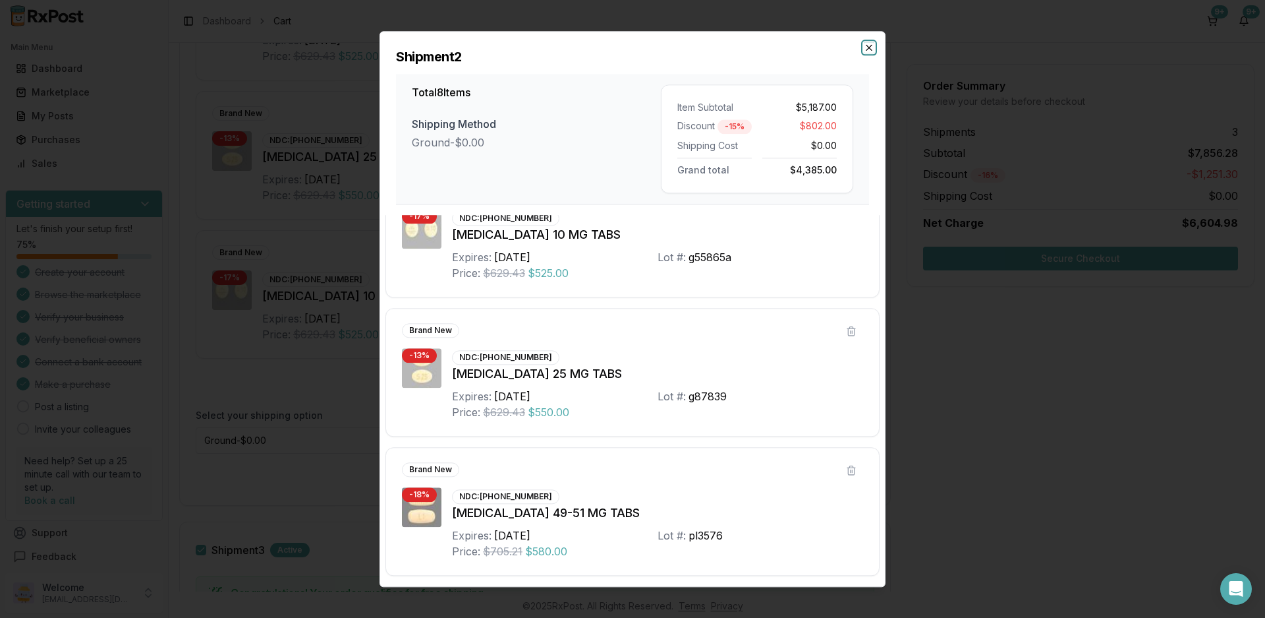
click at [869, 50] on icon "button" at bounding box center [869, 47] width 11 height 11
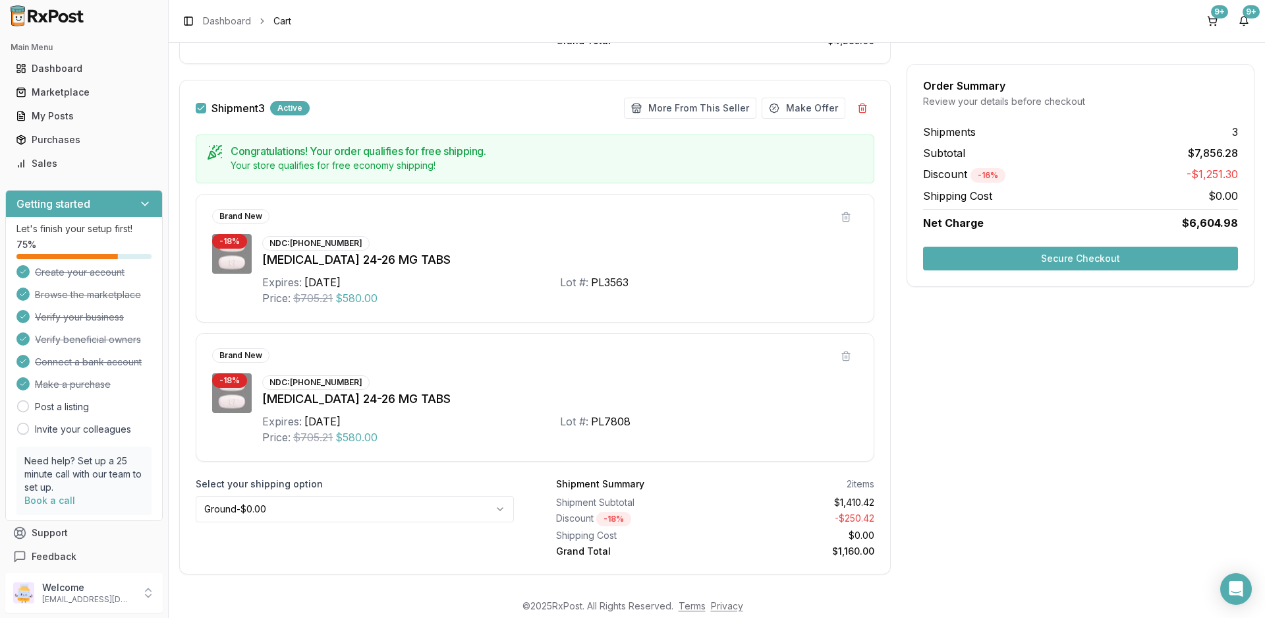
scroll to position [1647, 0]
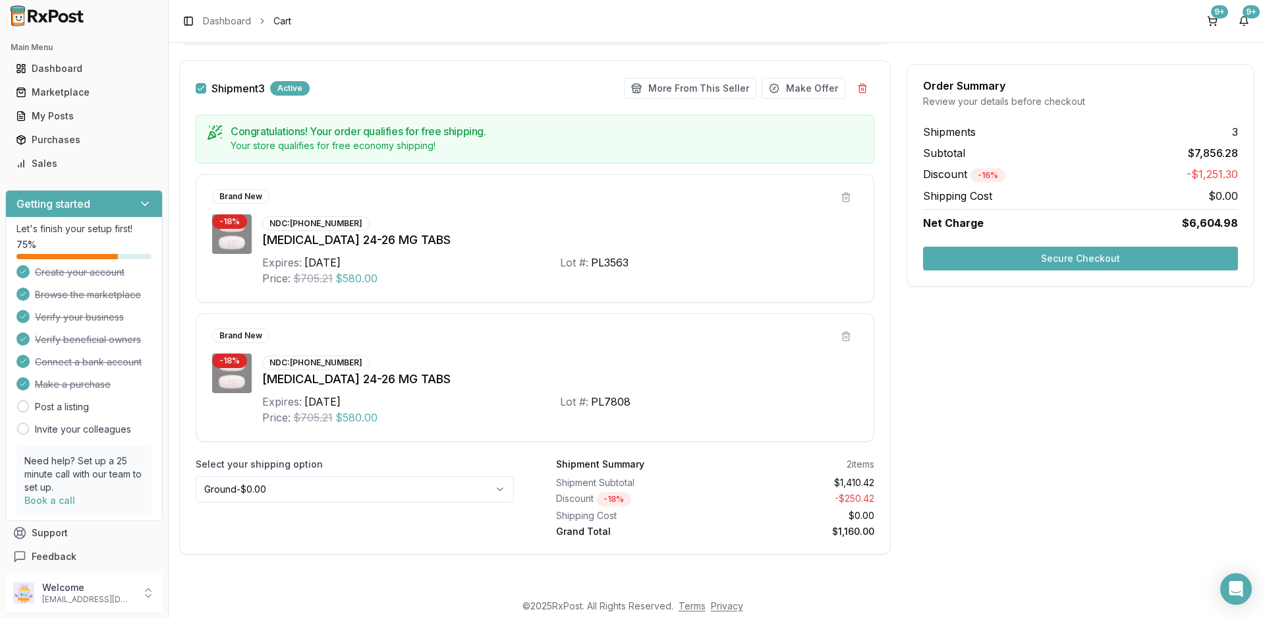
click at [1082, 260] on button "Secure Checkout" at bounding box center [1080, 259] width 315 height 24
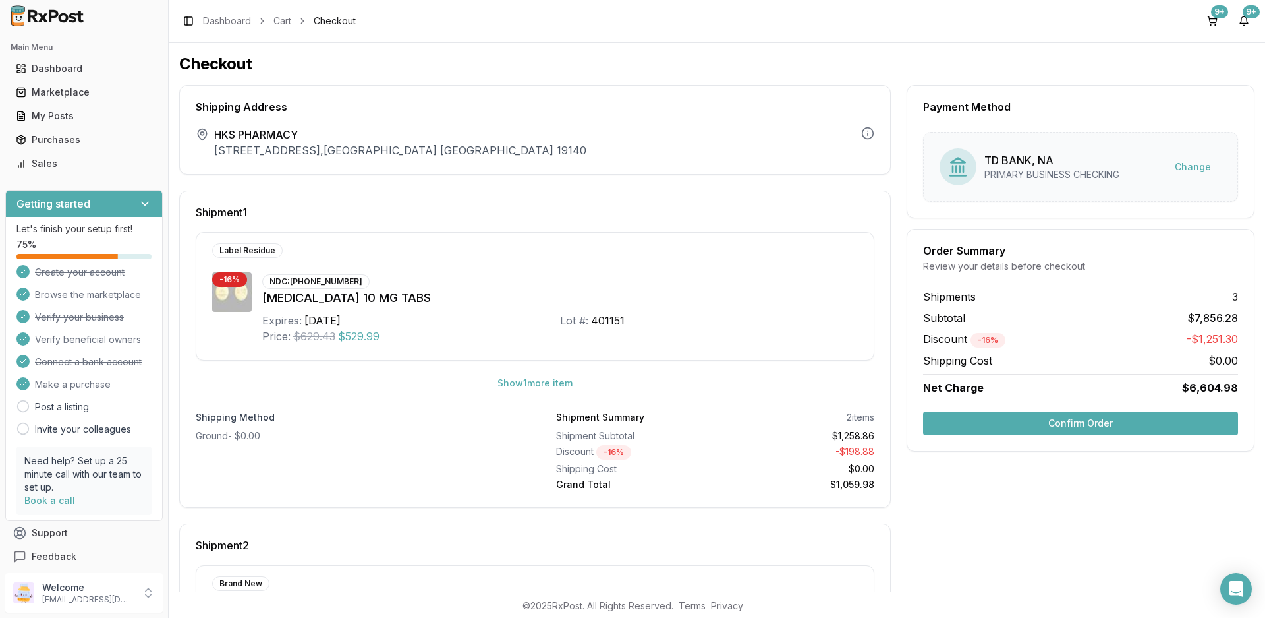
click at [1097, 426] on button "Confirm Order" at bounding box center [1080, 423] width 315 height 24
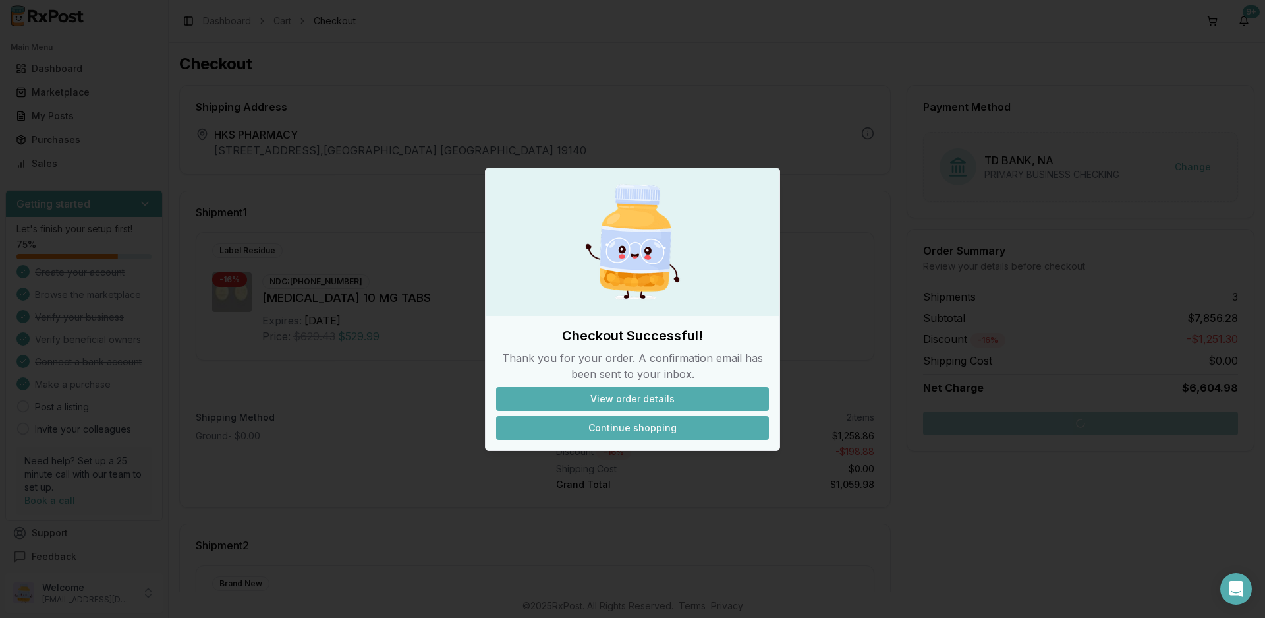
click at [631, 432] on button "Continue shopping" at bounding box center [632, 428] width 273 height 24
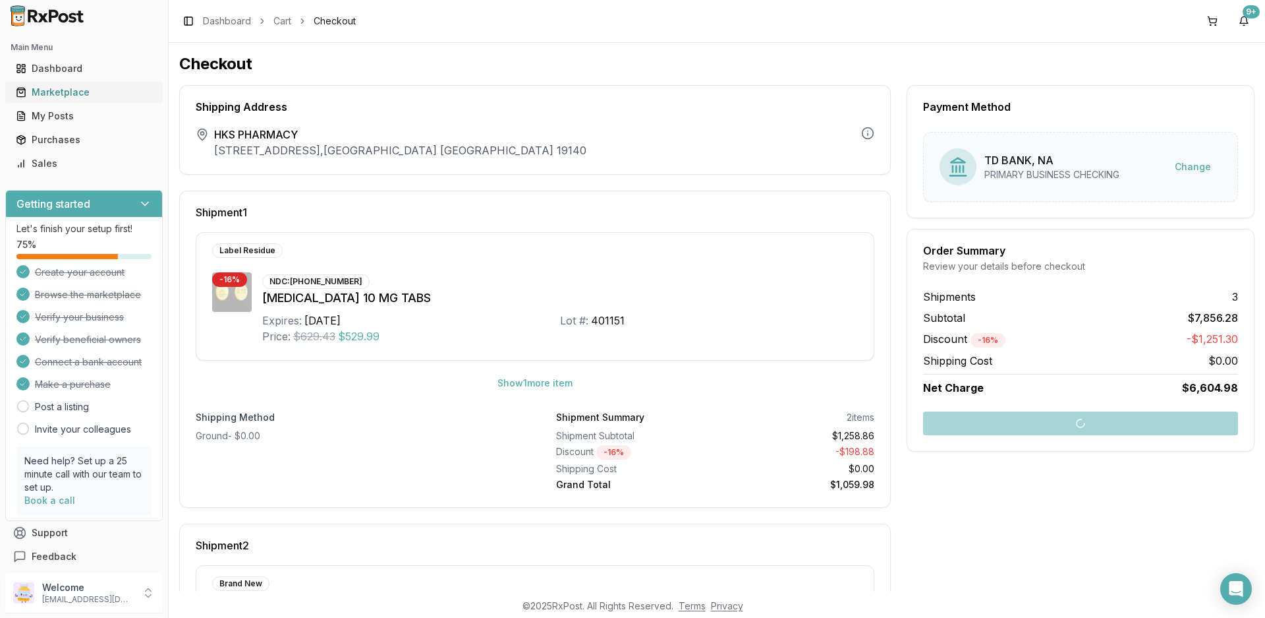
click at [74, 92] on div "Marketplace" at bounding box center [84, 92] width 136 height 13
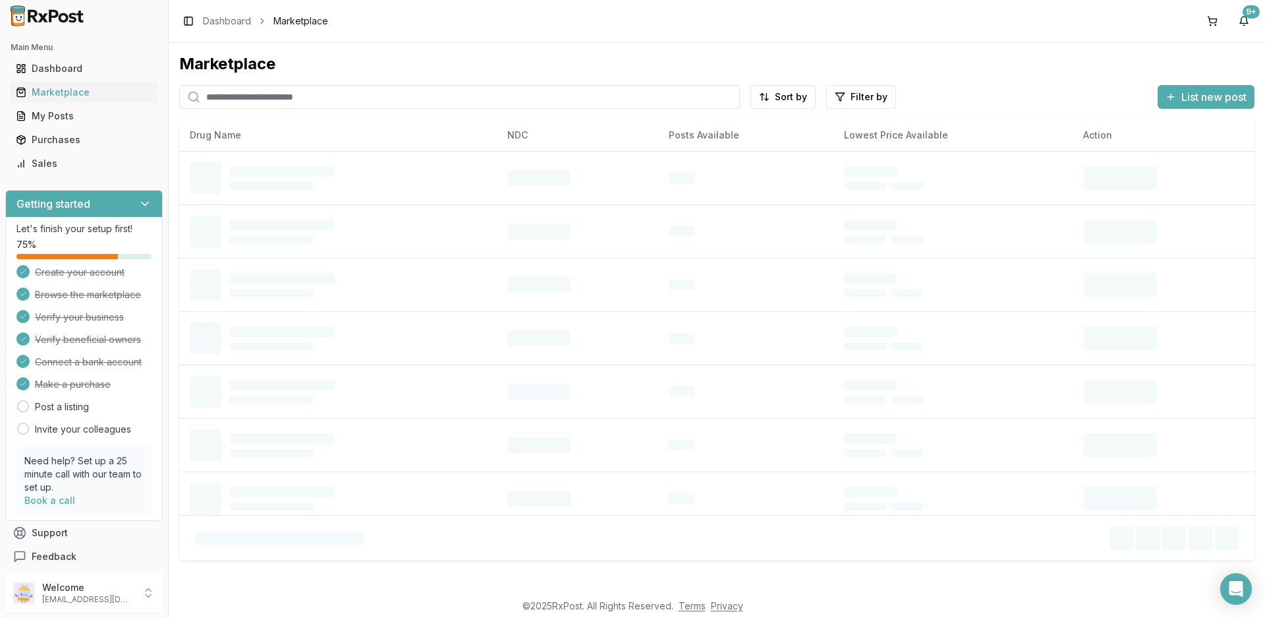
click at [250, 89] on input "search" at bounding box center [459, 97] width 561 height 24
type input "*********"
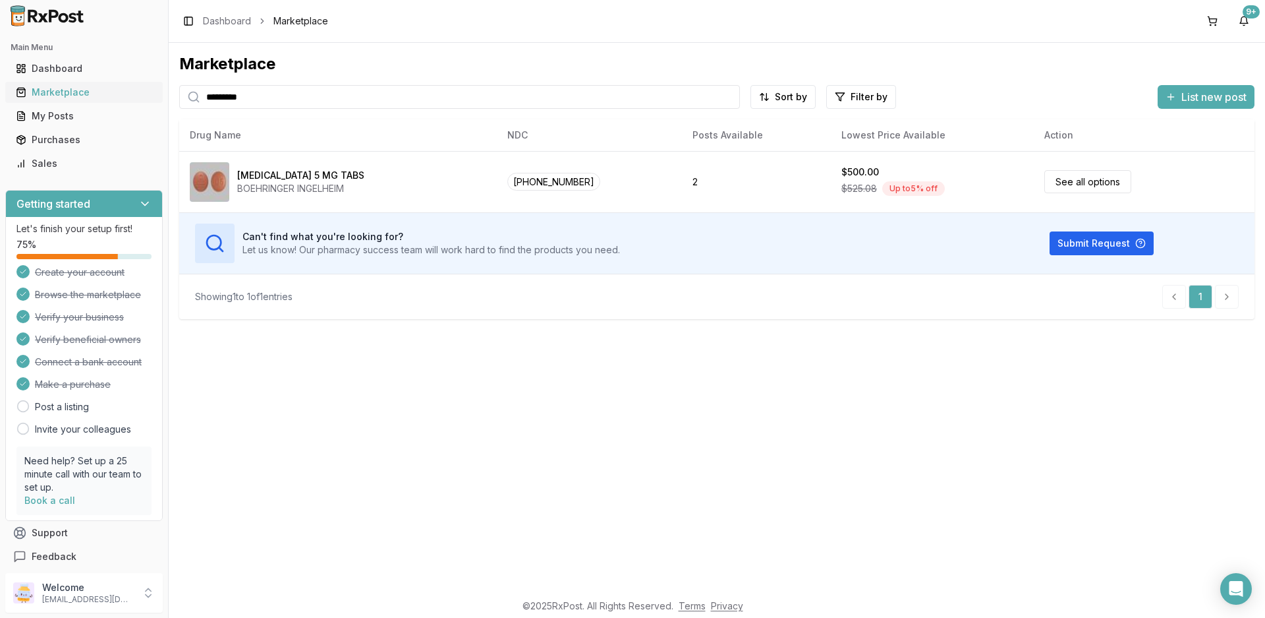
drag, startPoint x: 261, startPoint y: 100, endPoint x: 131, endPoint y: 87, distance: 130.4
click at [131, 87] on div "Main Menu Dashboard Marketplace My Posts Purchases Sales Getting started Let's …" at bounding box center [632, 309] width 1265 height 618
type input "********"
